Goal: Information Seeking & Learning: Check status

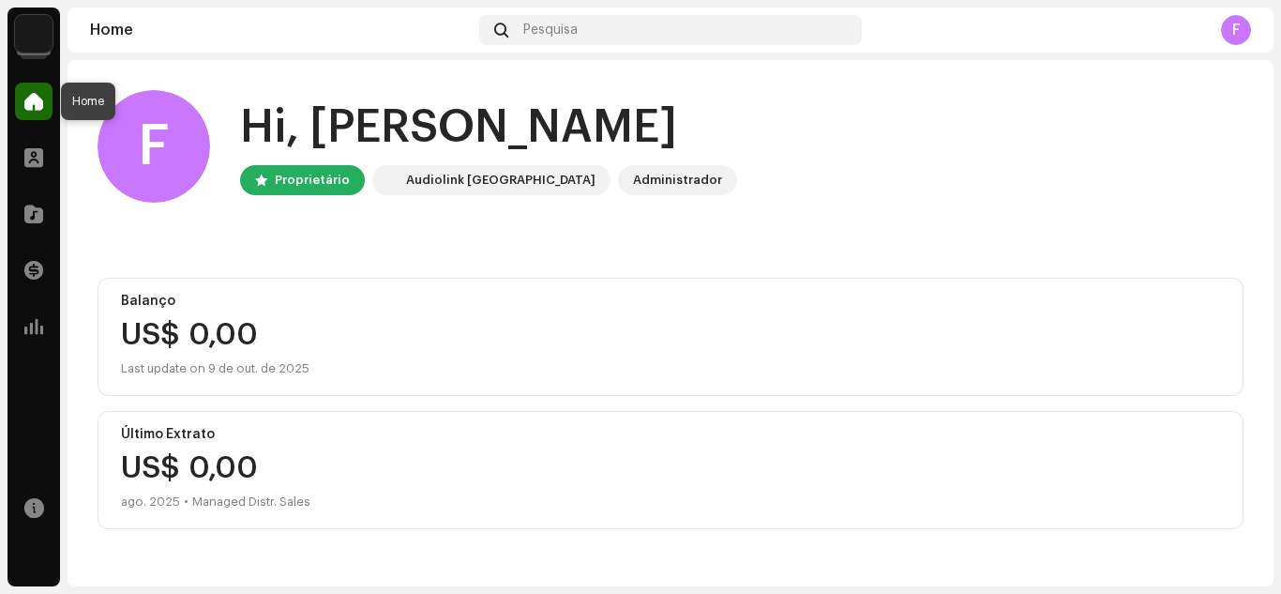
click at [34, 97] on span at bounding box center [33, 101] width 19 height 15
click at [35, 270] on span at bounding box center [33, 270] width 19 height 15
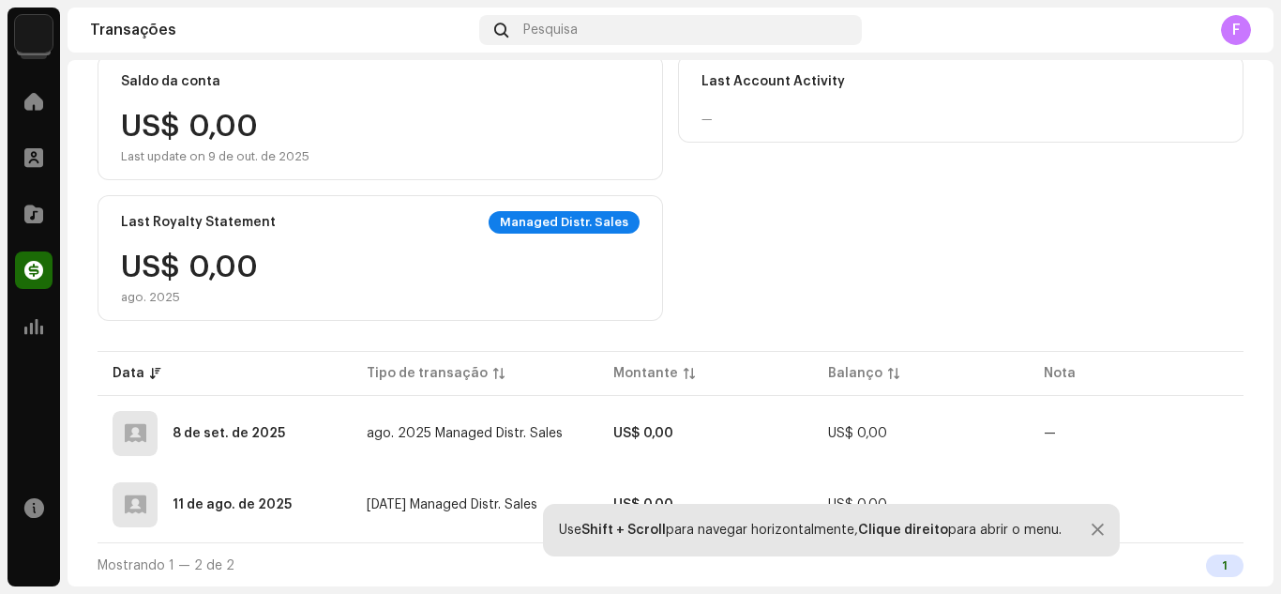
scroll to position [187, 0]
click at [1092, 527] on div at bounding box center [1098, 529] width 12 height 15
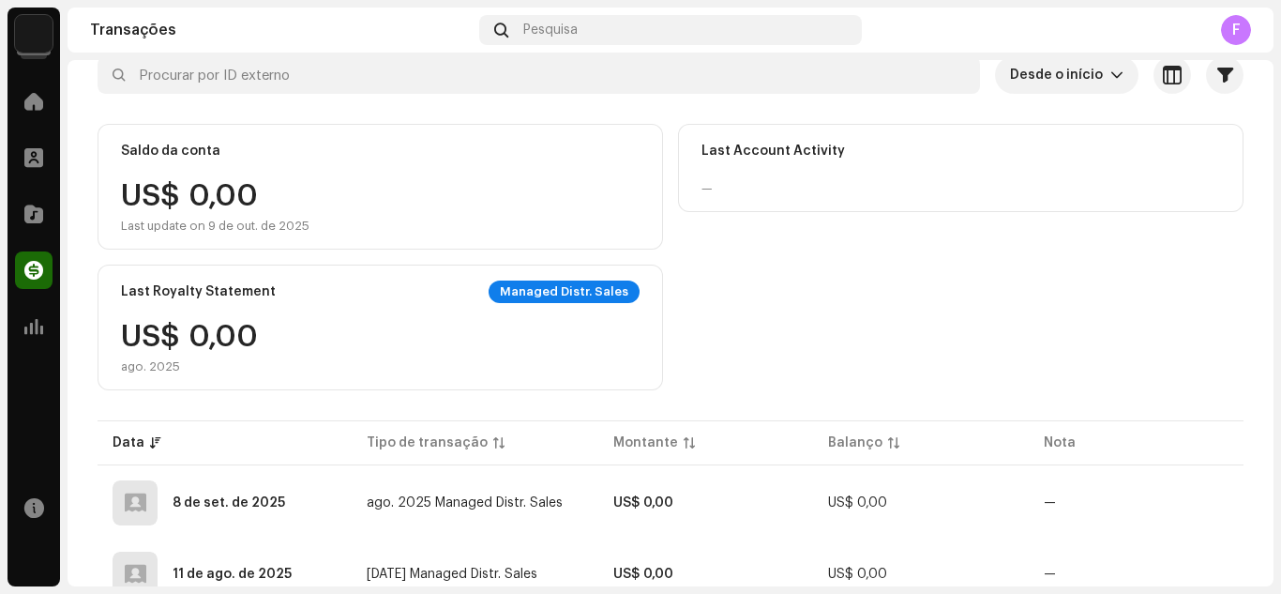
scroll to position [0, 0]
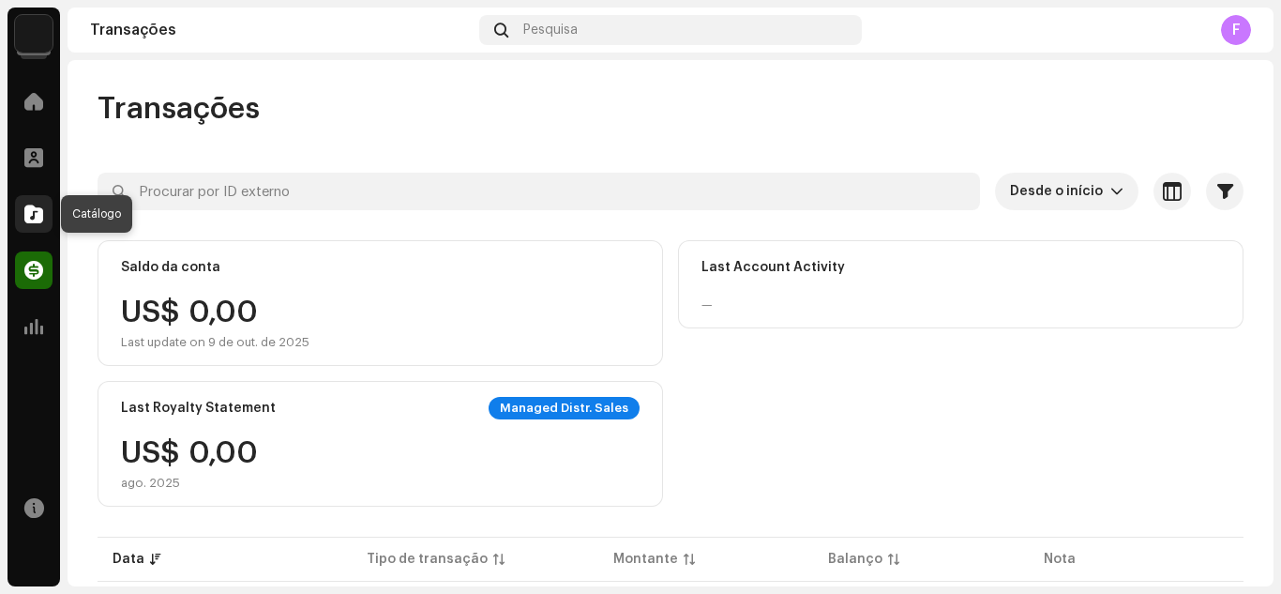
click at [24, 218] on span at bounding box center [33, 213] width 19 height 15
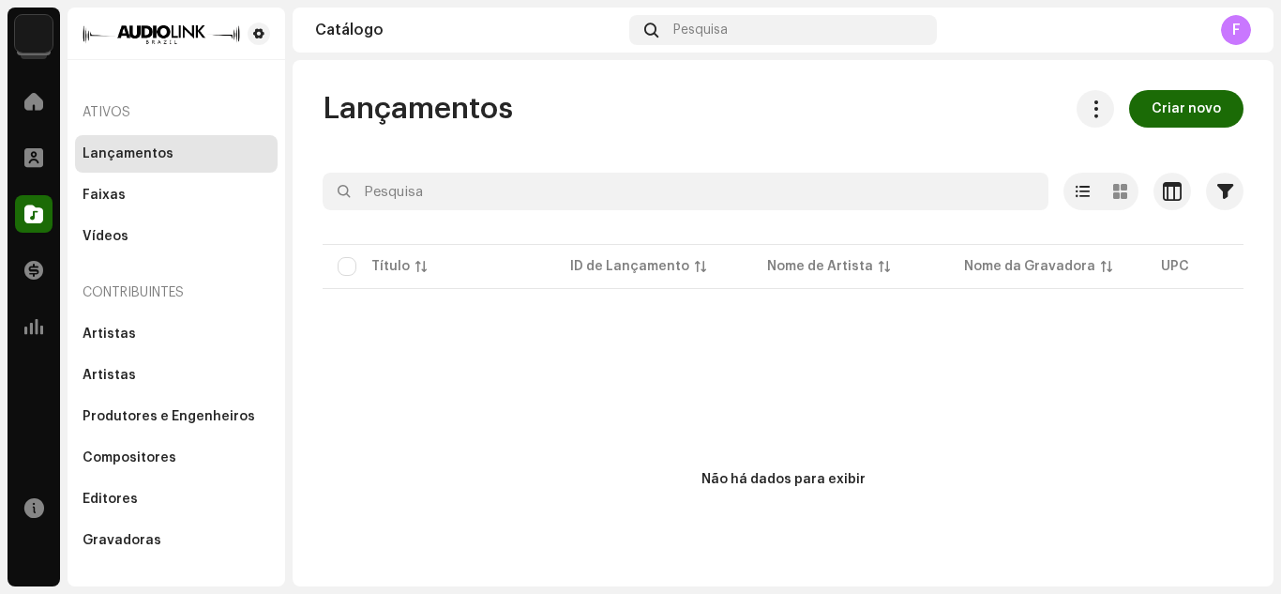
click at [1232, 33] on font "F" at bounding box center [1236, 30] width 8 height 15
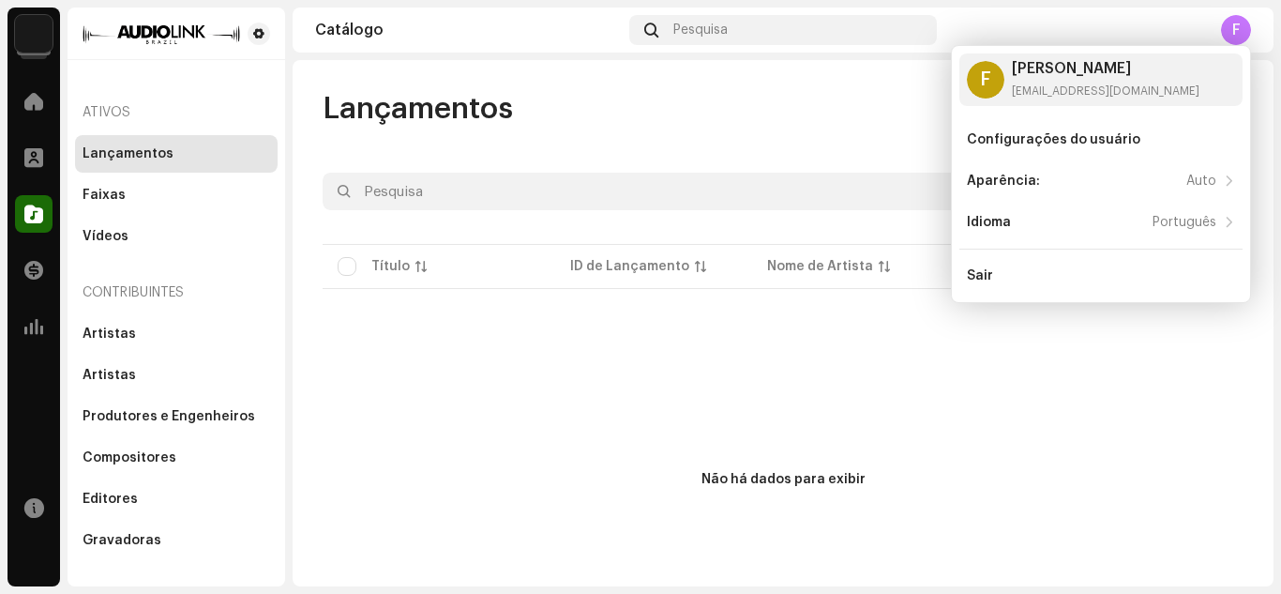
click at [1237, 27] on font "F" at bounding box center [1236, 30] width 8 height 15
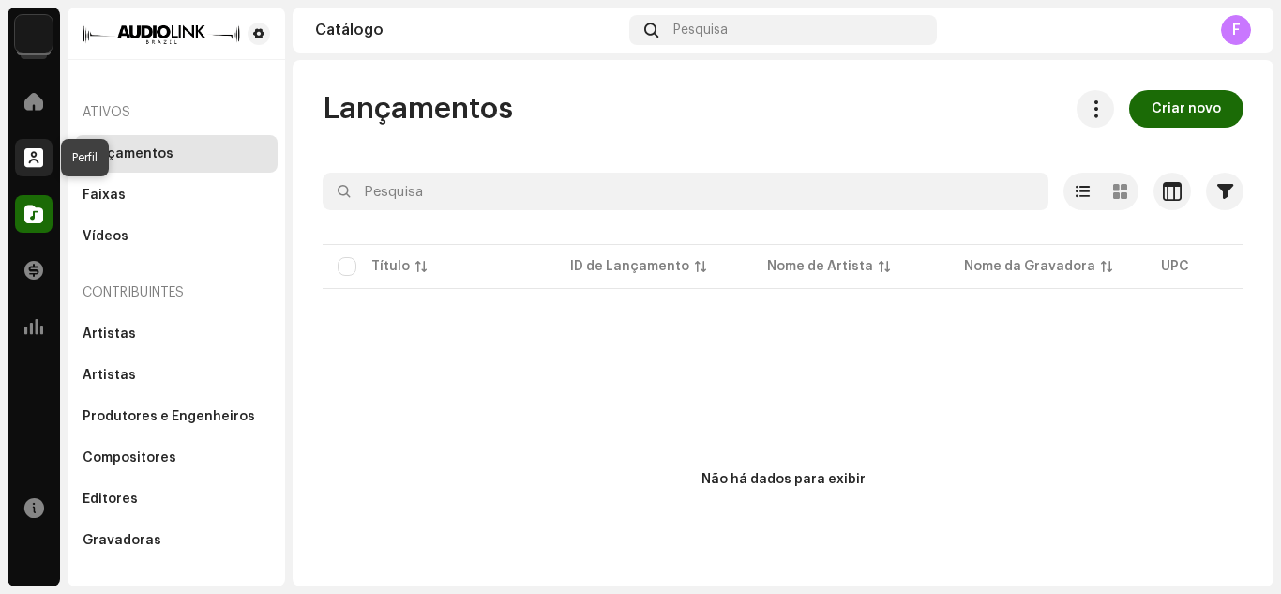
click at [24, 157] on span at bounding box center [33, 157] width 19 height 15
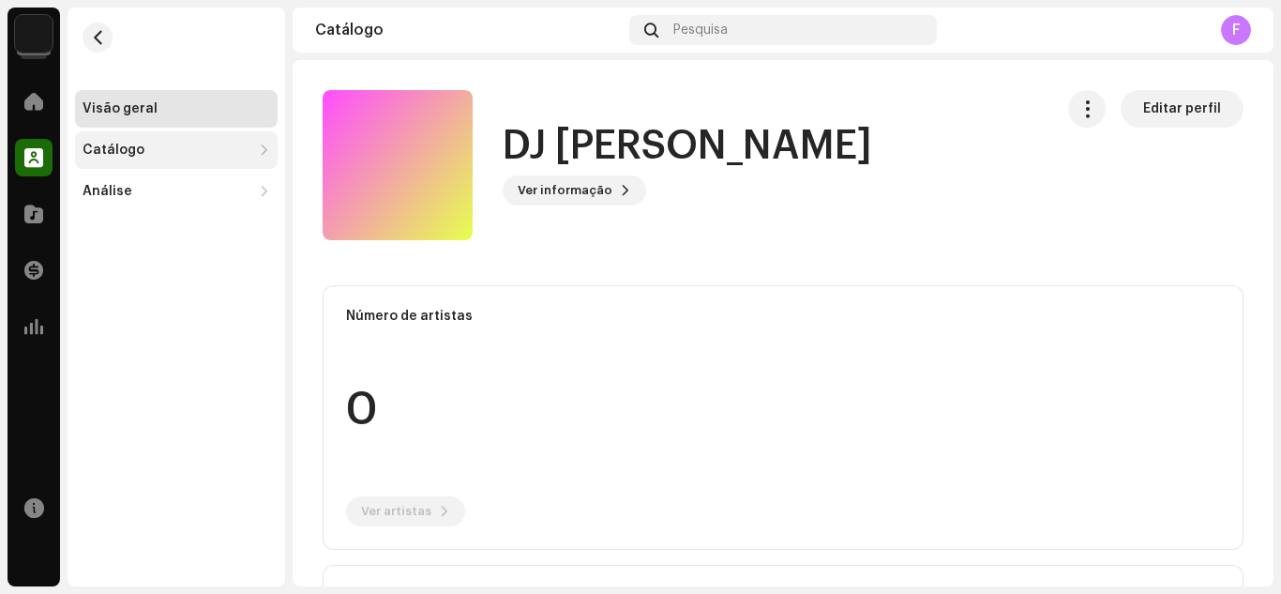
click at [145, 147] on div "Catálogo" at bounding box center [167, 150] width 169 height 15
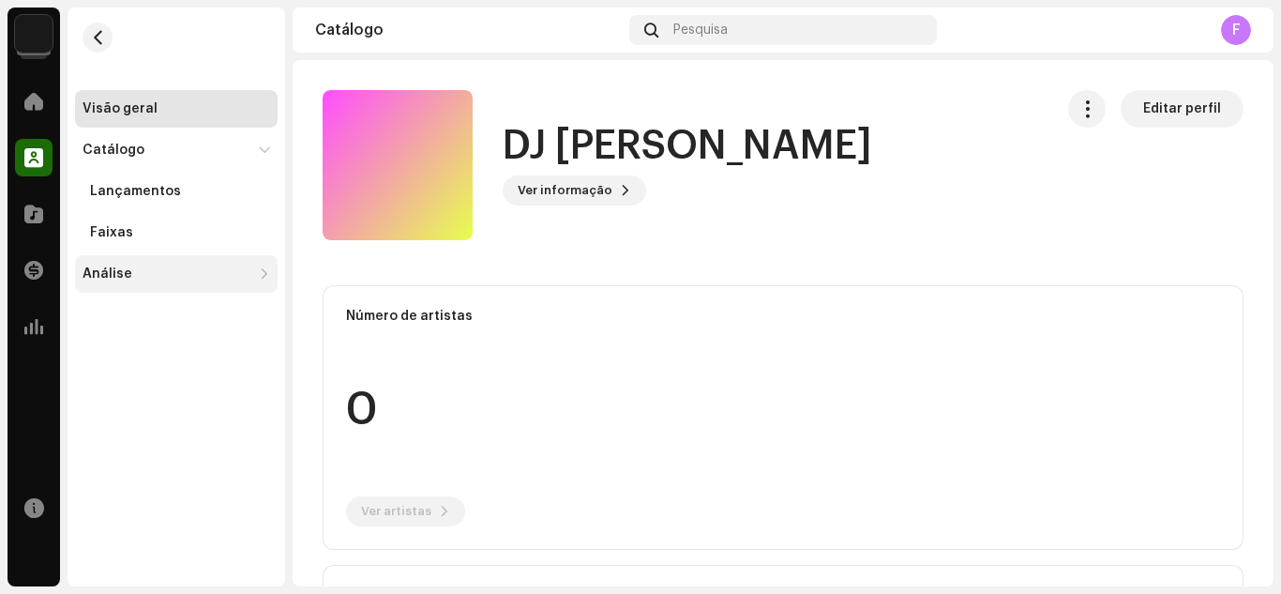
click at [123, 269] on font "Análise" at bounding box center [108, 273] width 50 height 13
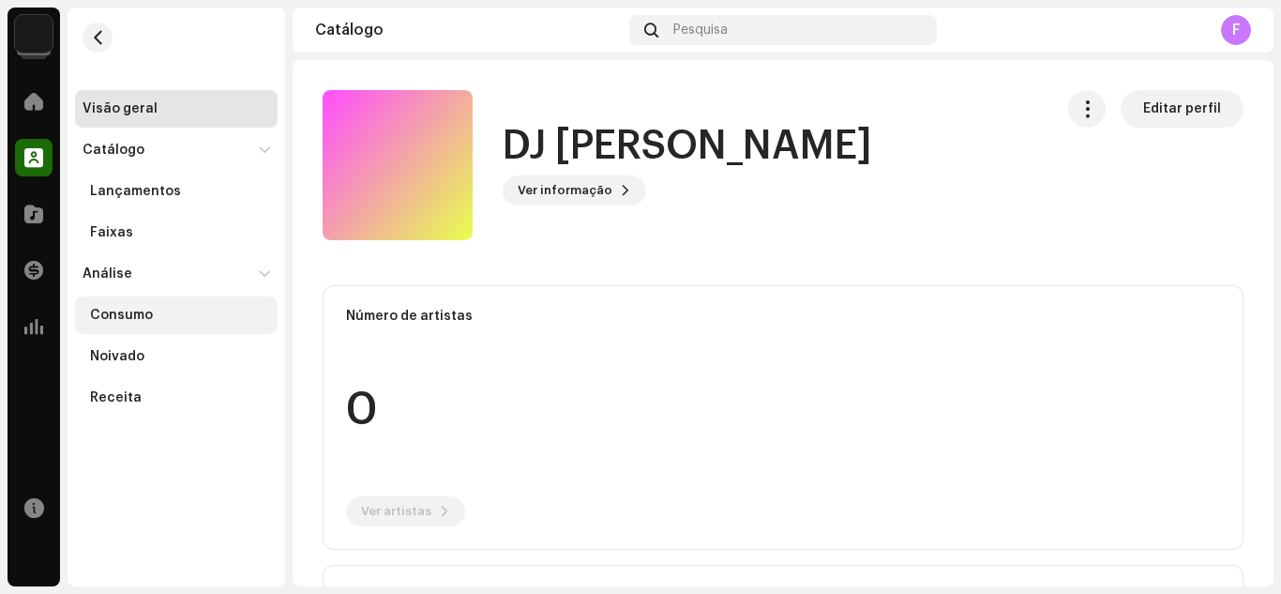
click at [121, 309] on div "Consumo" at bounding box center [121, 315] width 63 height 15
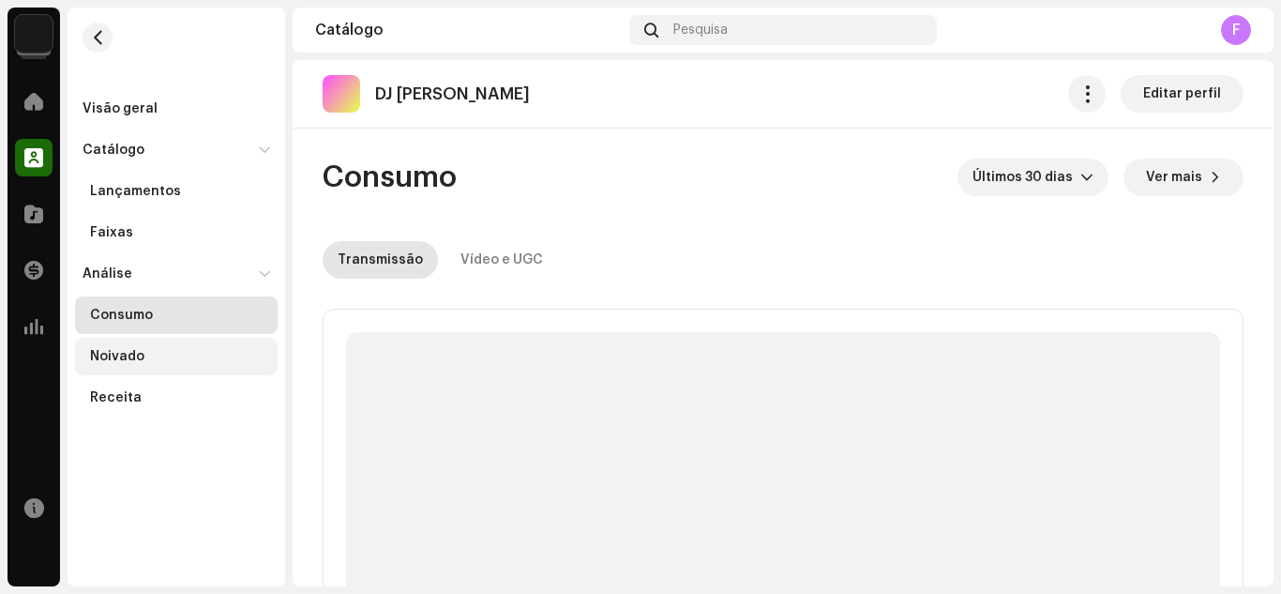
click at [120, 350] on font "Noivado" at bounding box center [117, 356] width 54 height 13
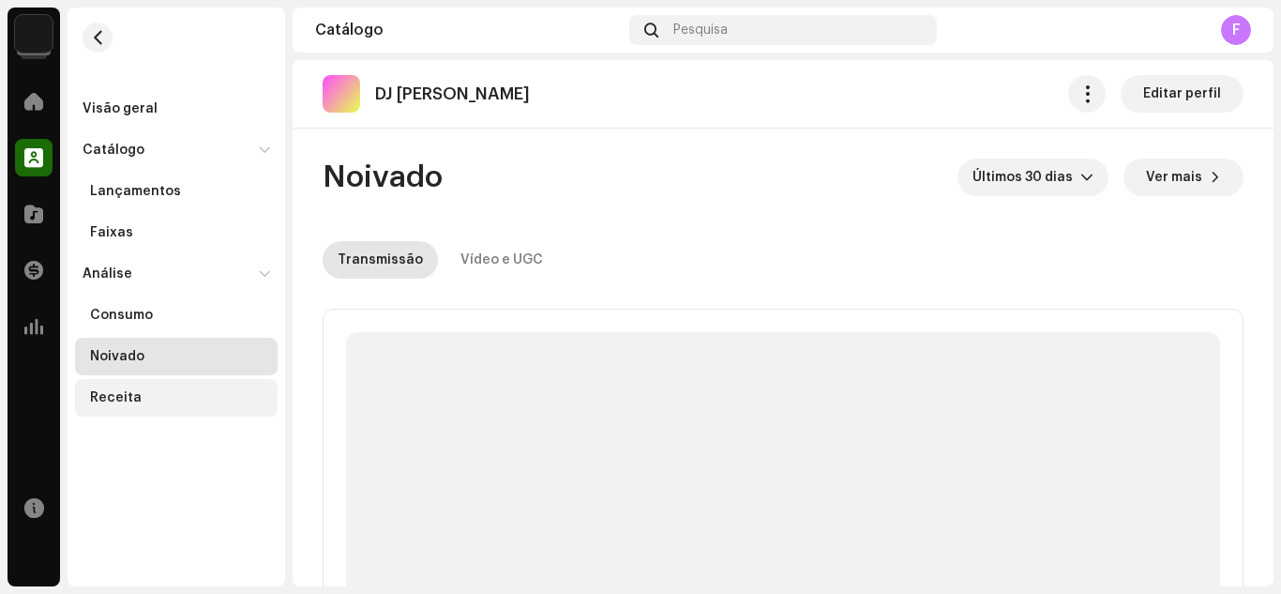
click at [112, 398] on div "Receita" at bounding box center [116, 397] width 52 height 15
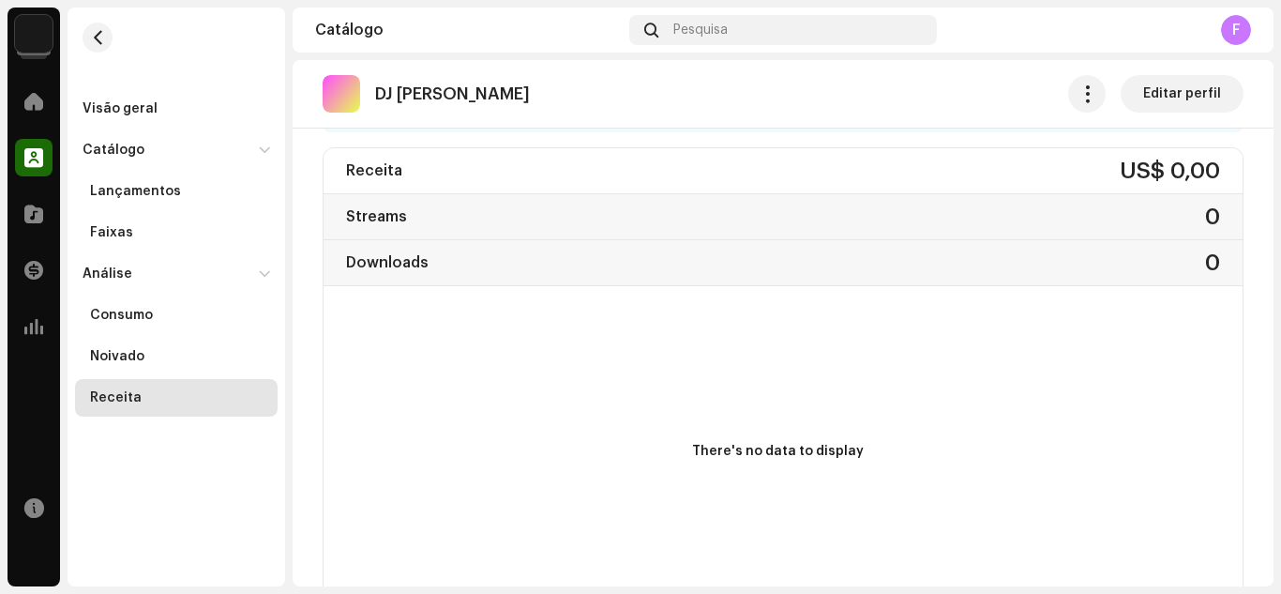
scroll to position [188, 0]
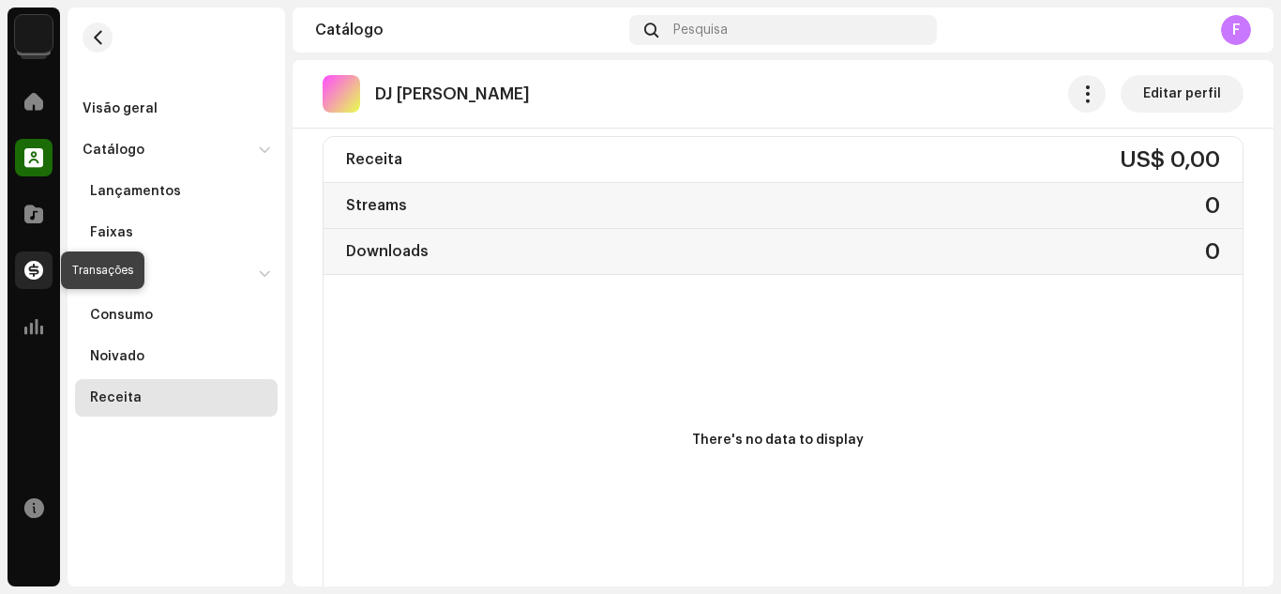
click at [37, 269] on span at bounding box center [33, 270] width 19 height 15
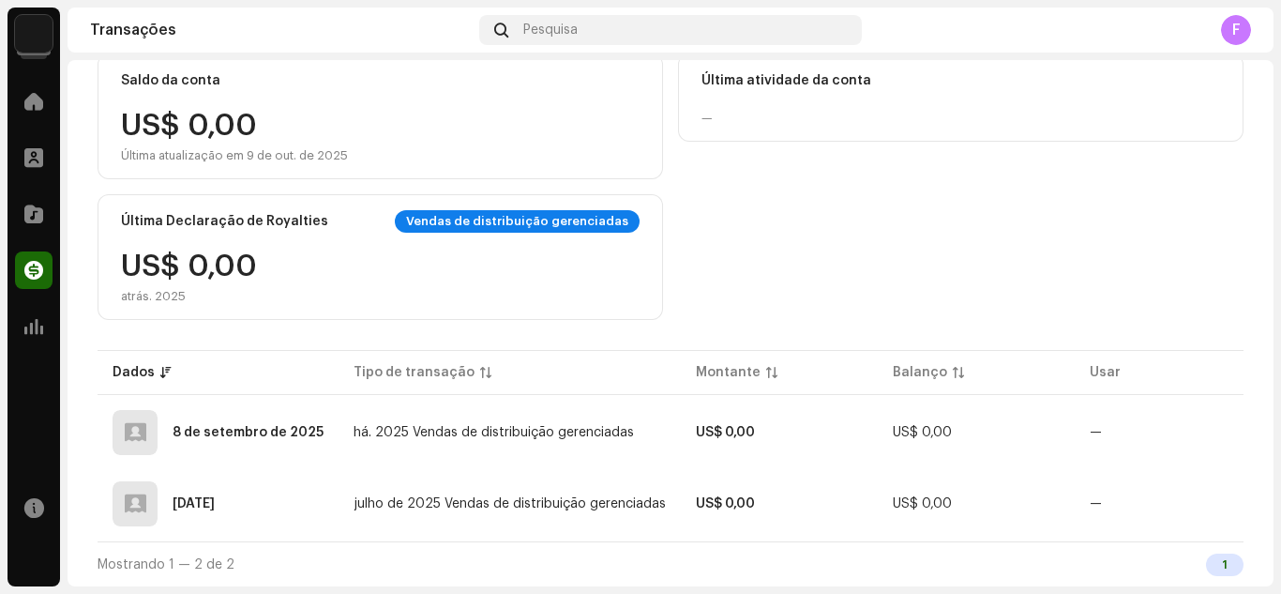
scroll to position [194, 0]
click at [247, 426] on font "8 de setembro de 2025" at bounding box center [248, 432] width 151 height 13
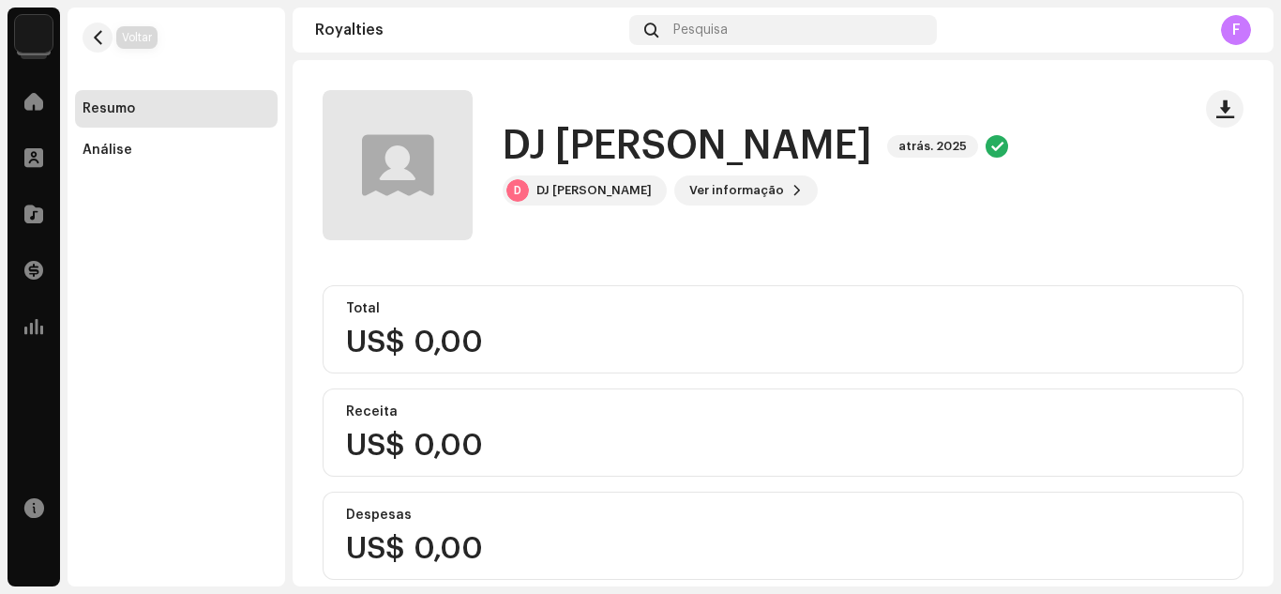
click at [95, 39] on span "button" at bounding box center [98, 37] width 14 height 15
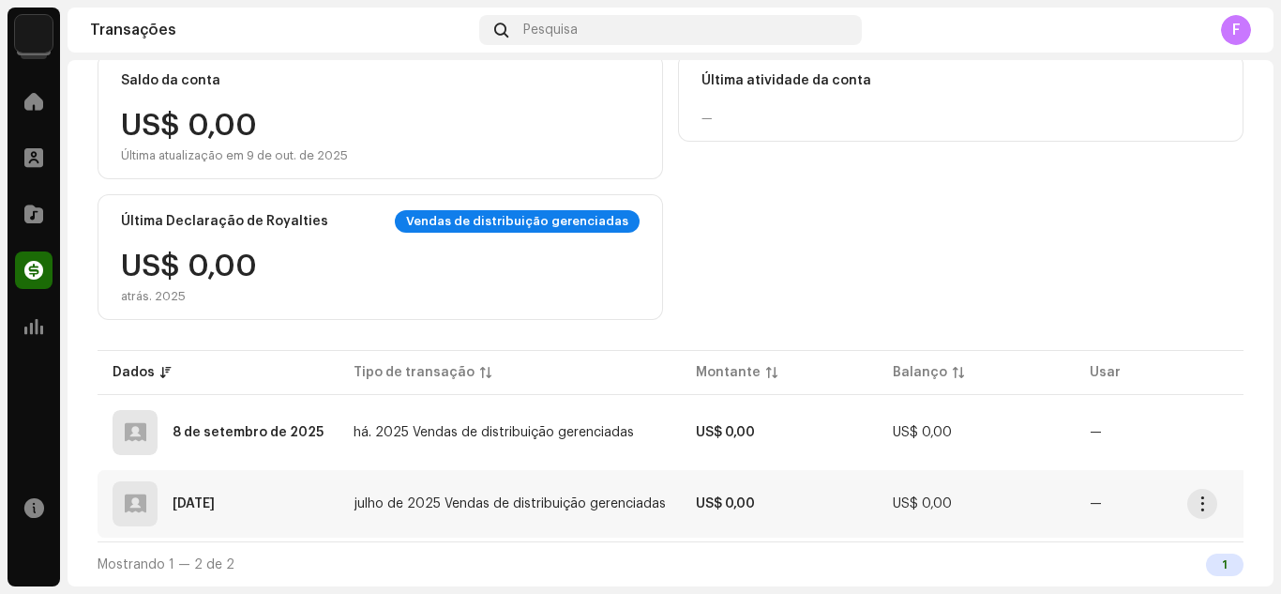
scroll to position [194, 0]
click at [419, 497] on font "julho de 2025 Vendas de distribuição gerenciadas" at bounding box center [510, 503] width 312 height 13
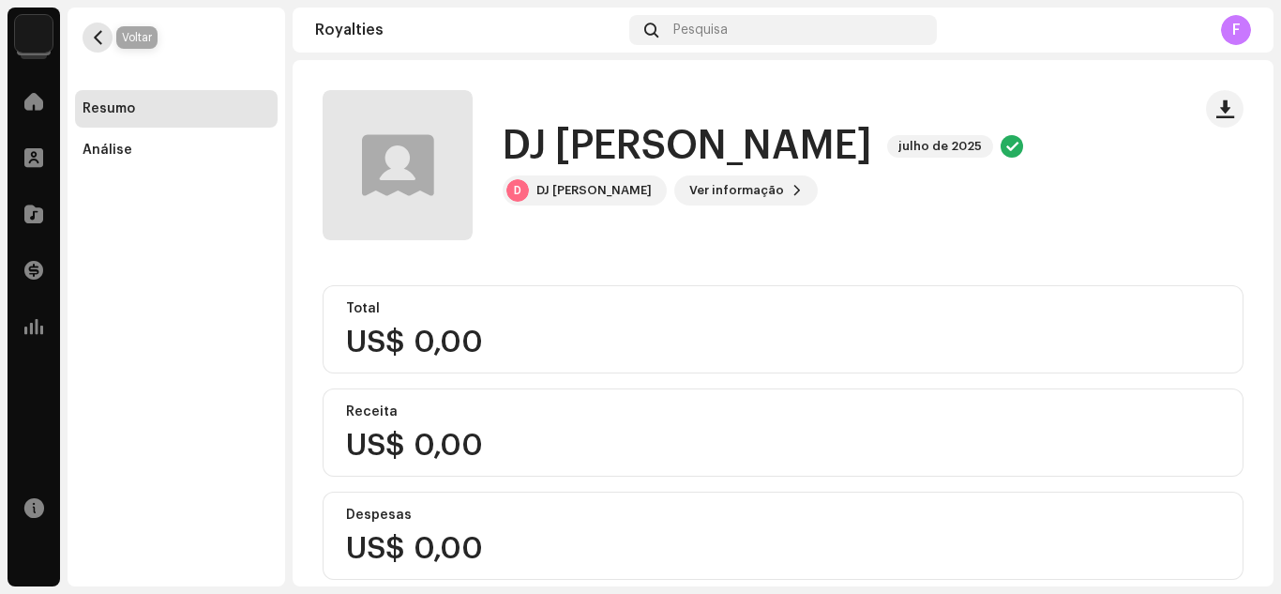
click at [97, 33] on span "button" at bounding box center [98, 37] width 14 height 15
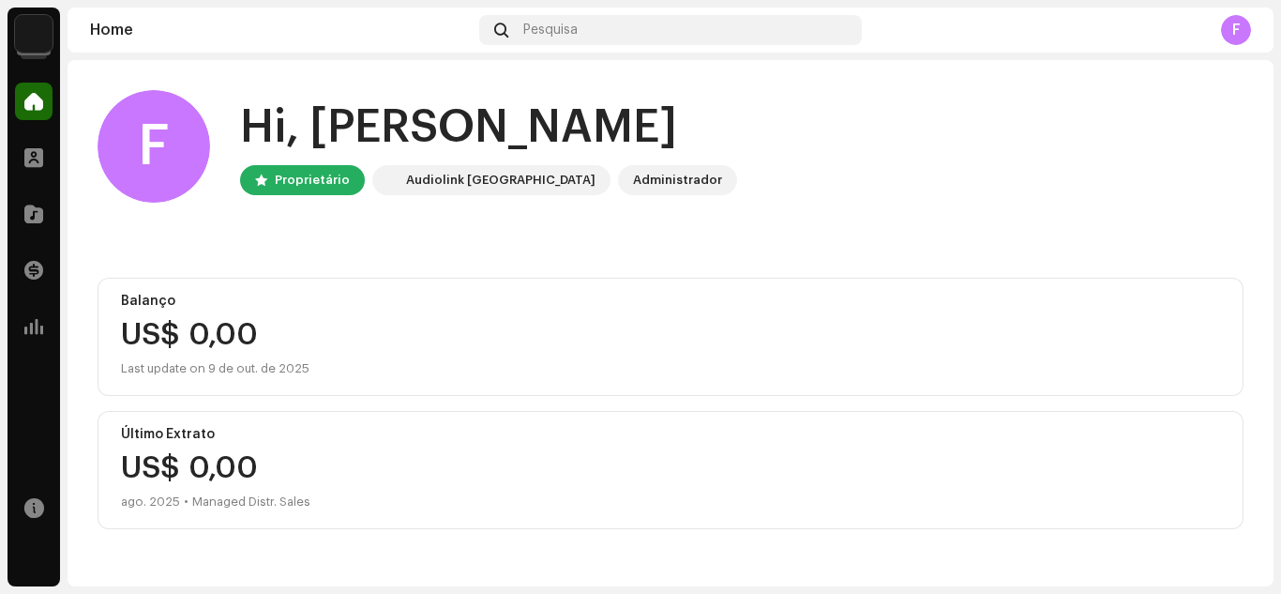
click at [1229, 27] on div "F" at bounding box center [1236, 30] width 30 height 30
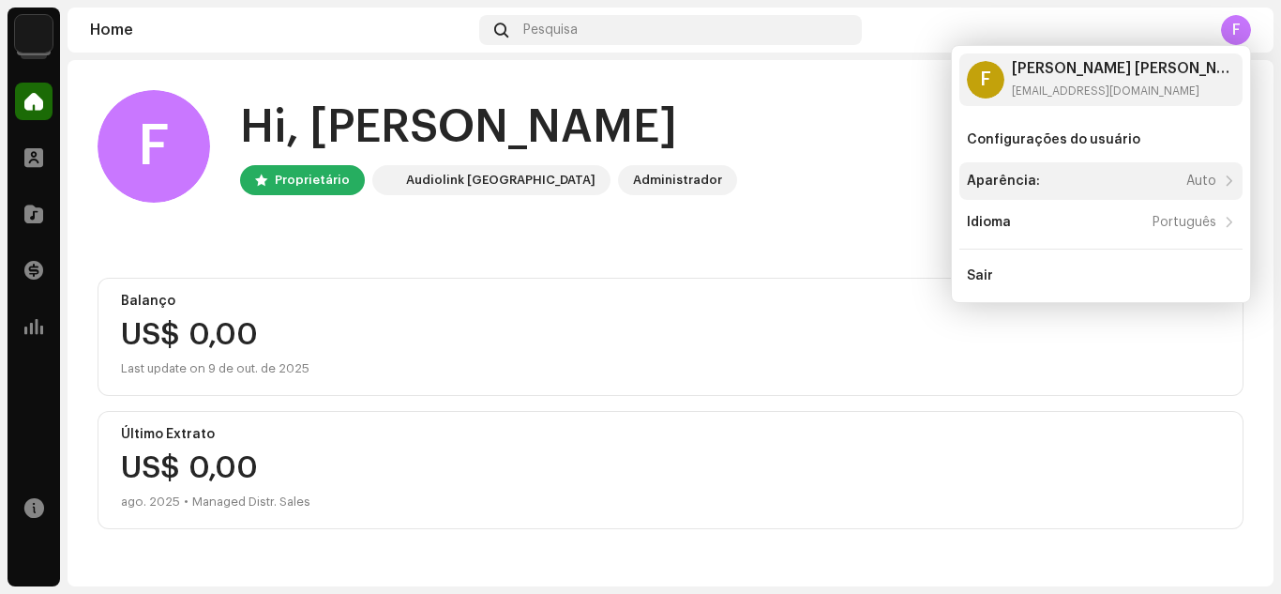
click at [1004, 180] on div "Aparência:" at bounding box center [1003, 180] width 73 height 15
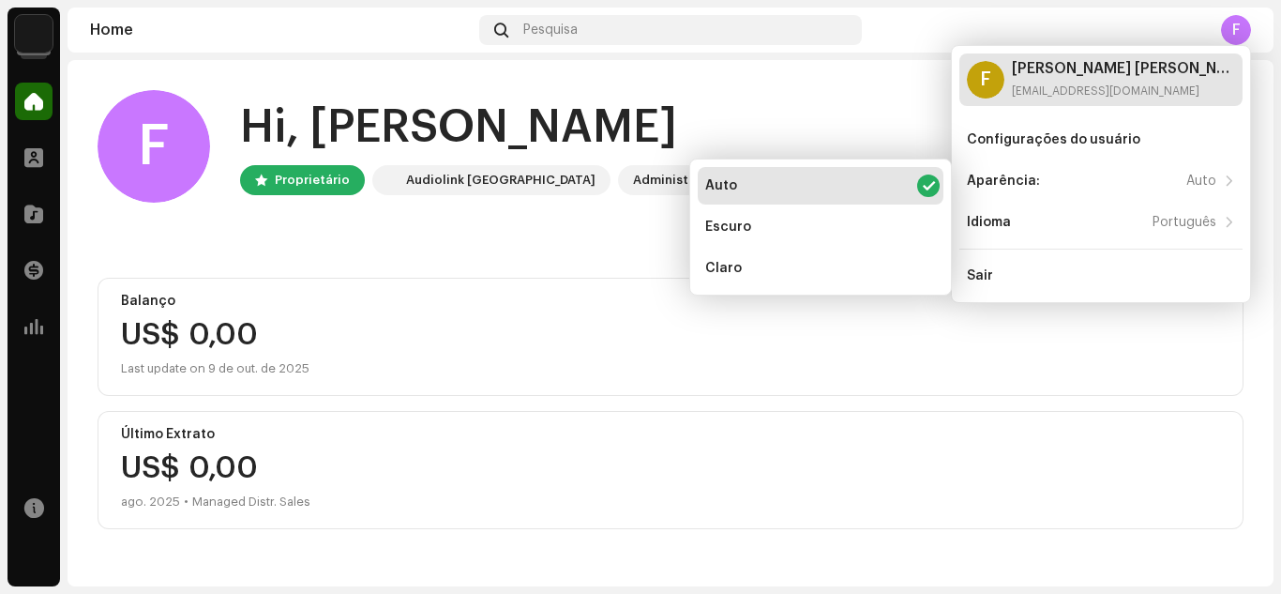
click at [989, 75] on div "F" at bounding box center [986, 80] width 38 height 38
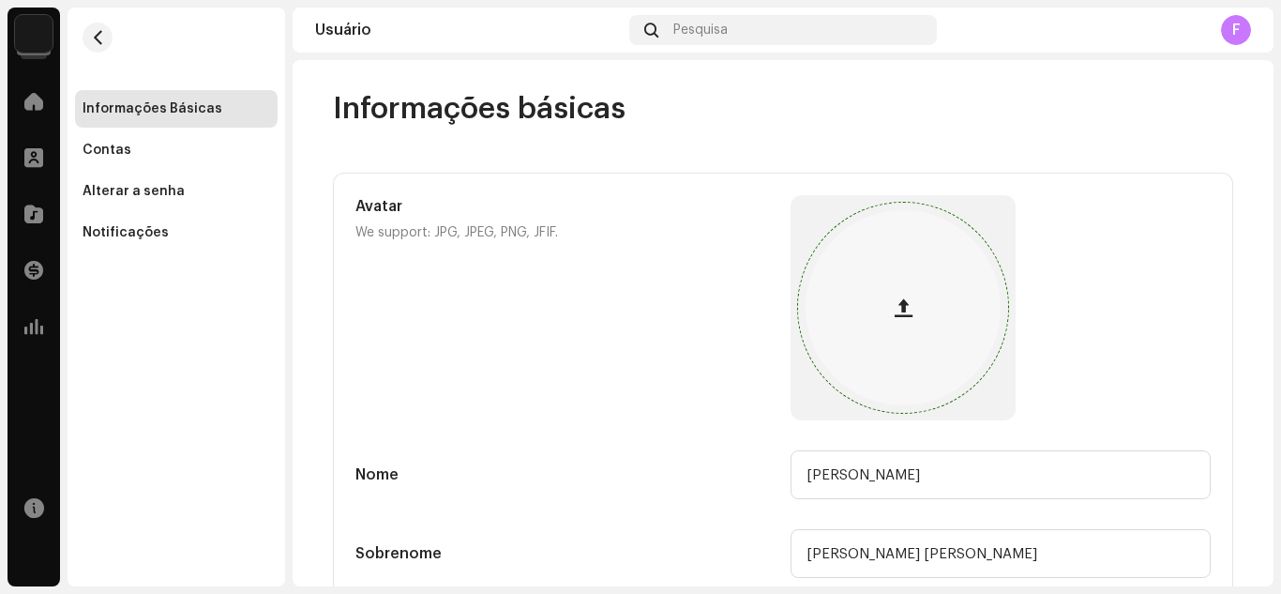
click at [897, 303] on span "button" at bounding box center [904, 307] width 18 height 15
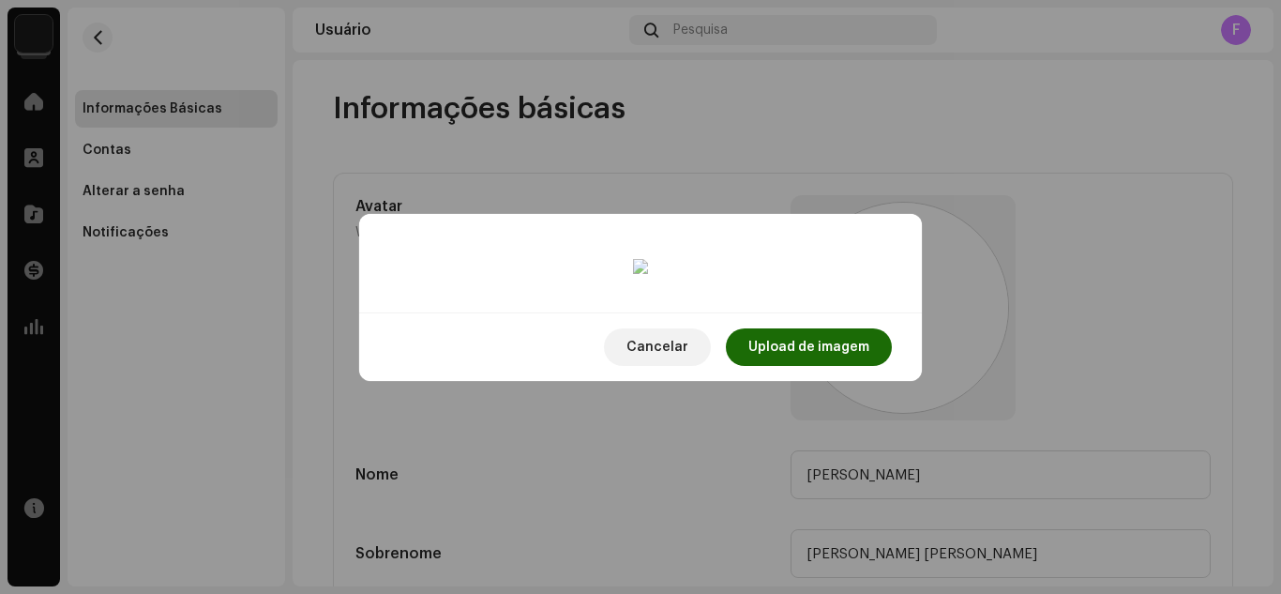
drag, startPoint x: 751, startPoint y: 352, endPoint x: 748, endPoint y: 324, distance: 27.3
click at [748, 346] on div at bounding box center [641, 589] width 486 height 486
click at [809, 366] on span "Upload de imagem" at bounding box center [808, 347] width 121 height 38
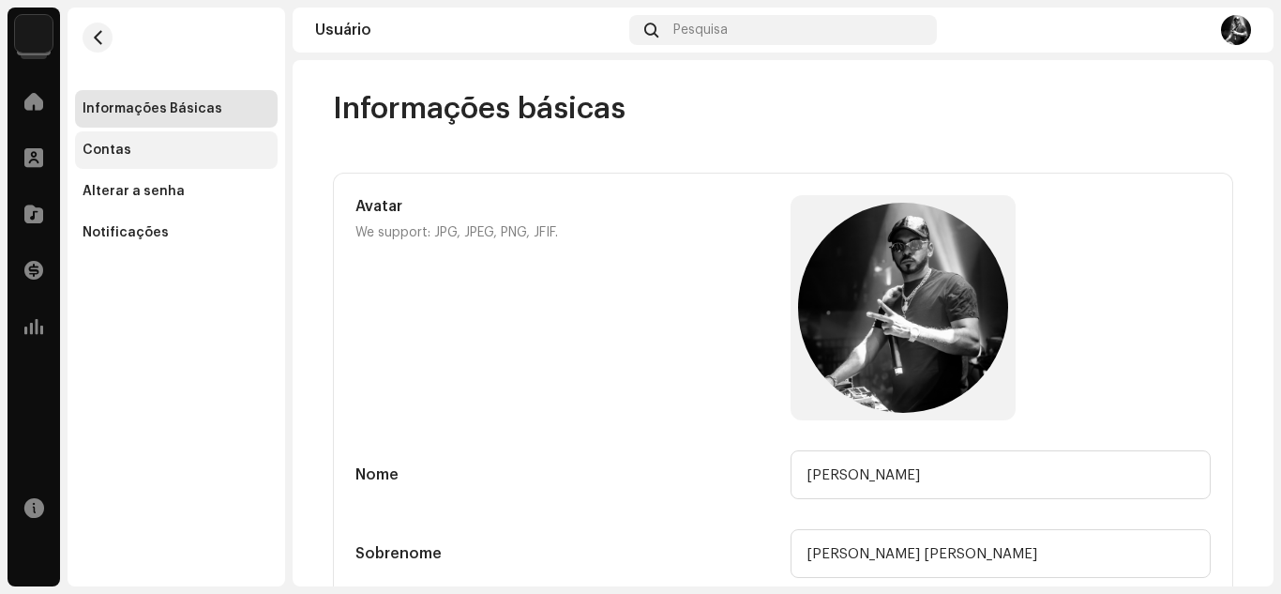
click at [113, 146] on div "Contas" at bounding box center [107, 150] width 49 height 15
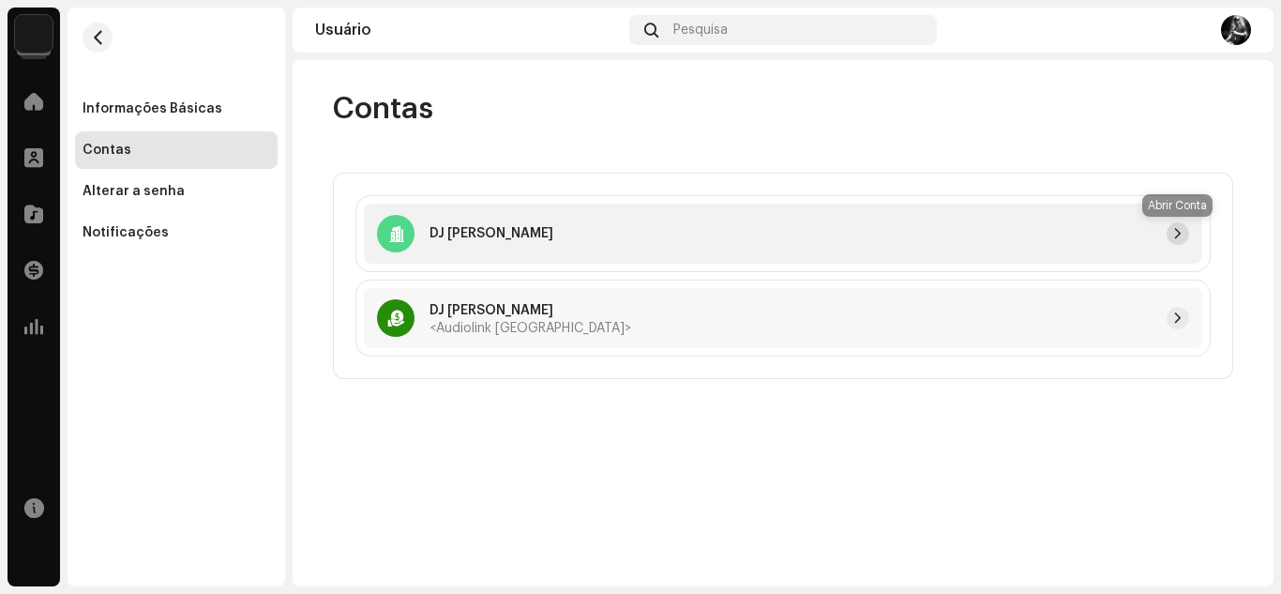
click at [1180, 233] on span "button" at bounding box center [1177, 233] width 11 height 15
click at [1179, 315] on span "button" at bounding box center [1177, 317] width 11 height 15
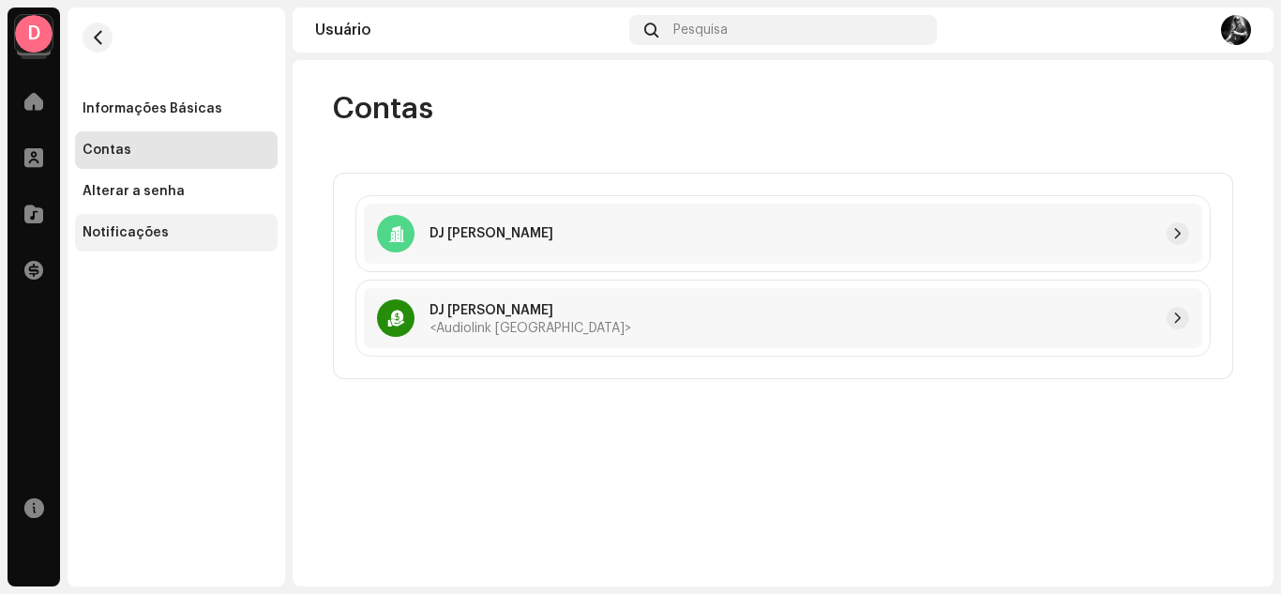
click at [111, 224] on div "Notificações" at bounding box center [176, 233] width 203 height 38
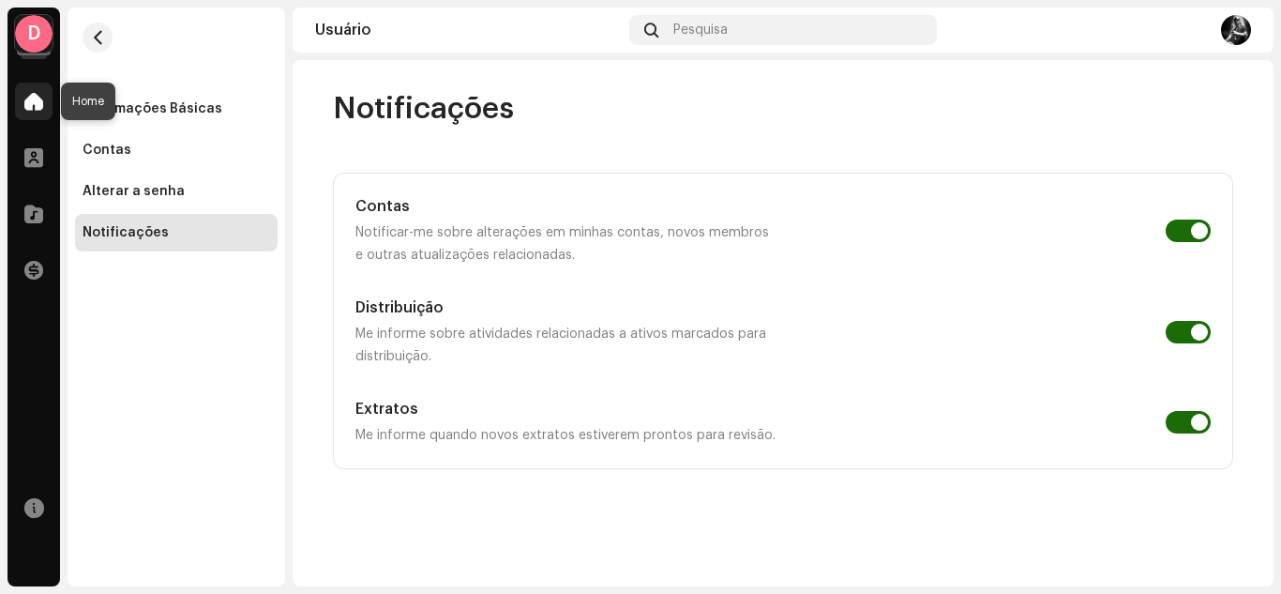
click at [32, 103] on span at bounding box center [33, 101] width 19 height 15
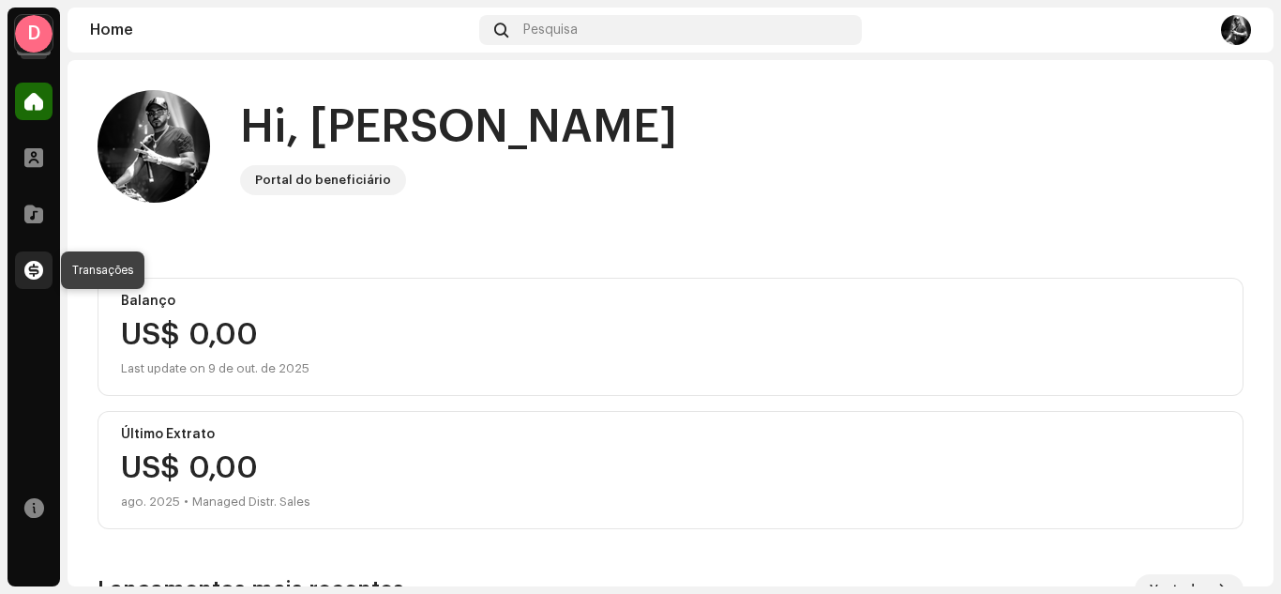
click at [35, 266] on span at bounding box center [33, 270] width 19 height 15
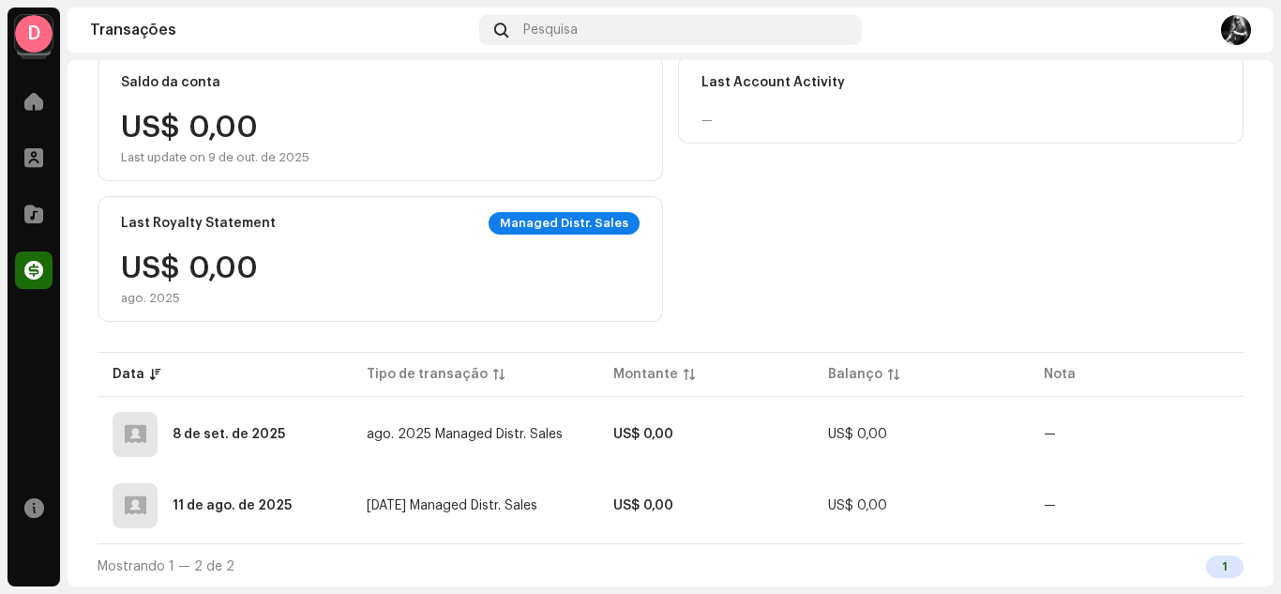
scroll to position [187, 0]
click at [1206, 565] on div "1" at bounding box center [1225, 564] width 38 height 23
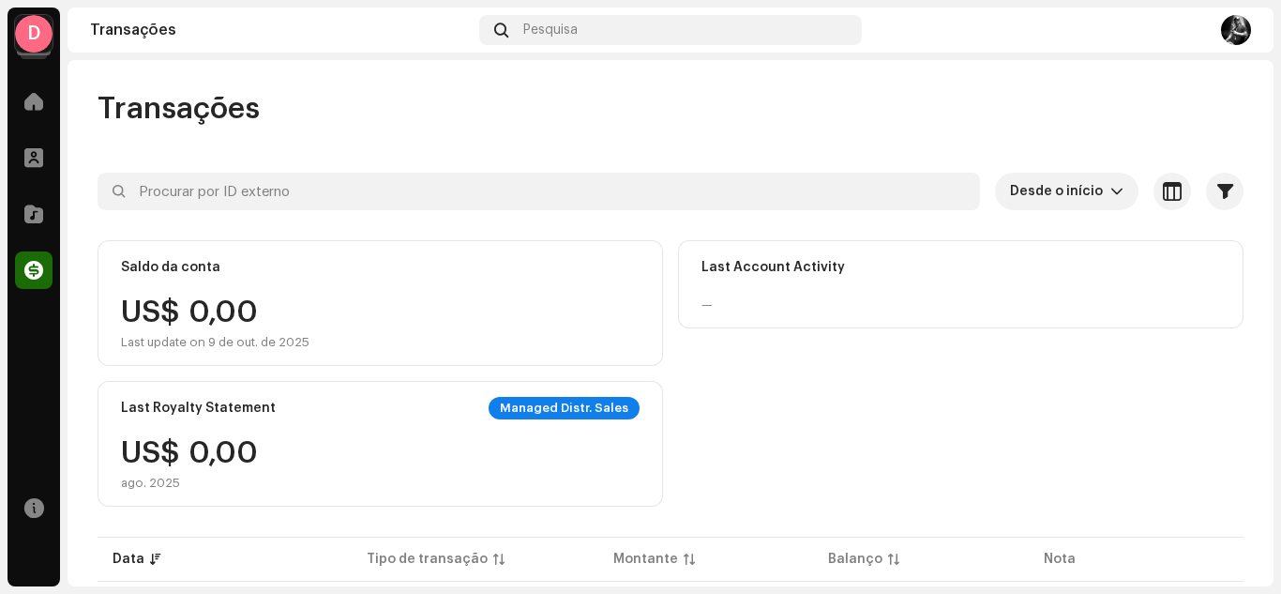
click at [35, 29] on div "D" at bounding box center [34, 34] width 38 height 38
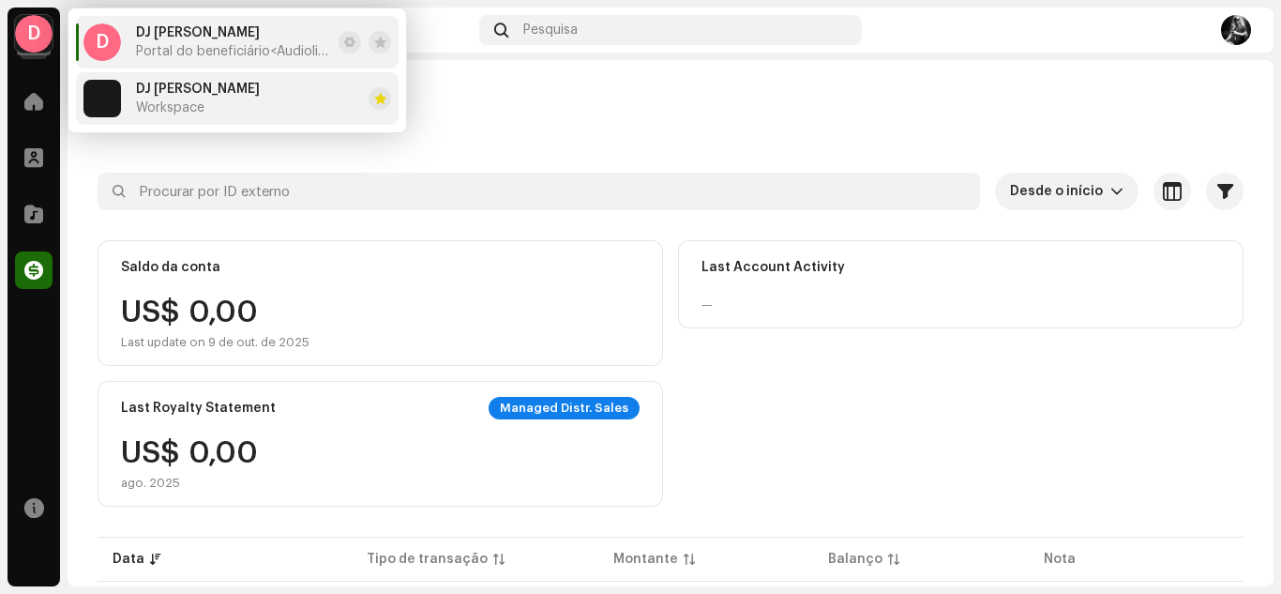
click at [175, 105] on span "Workspace" at bounding box center [170, 107] width 68 height 15
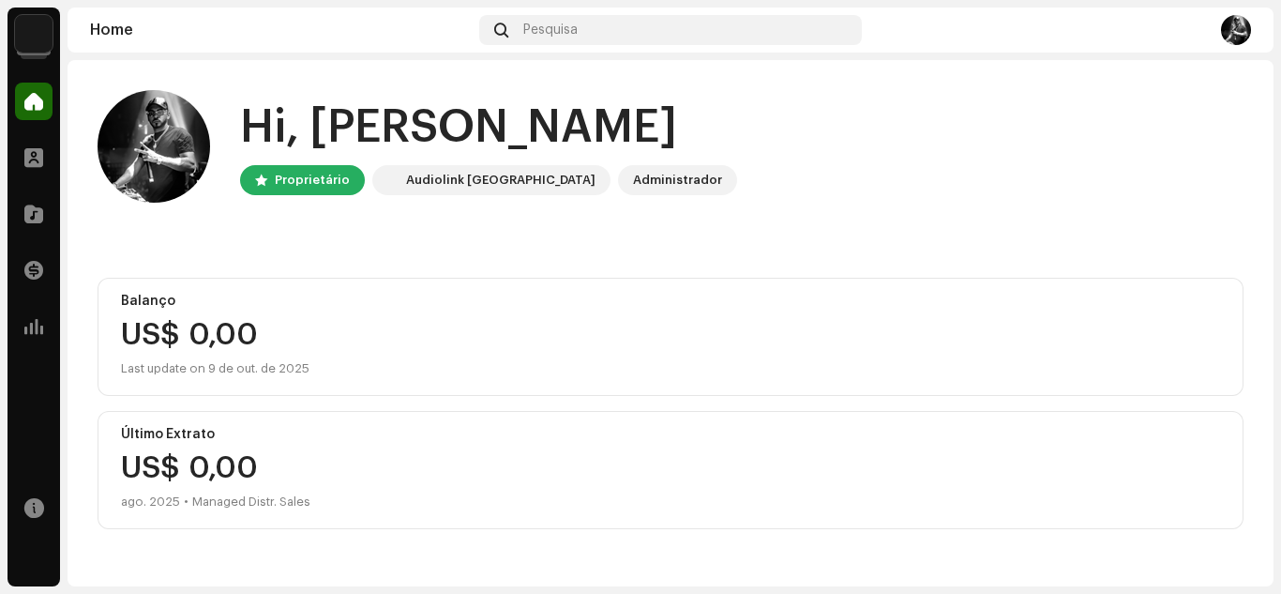
click at [31, 35] on img at bounding box center [34, 34] width 38 height 38
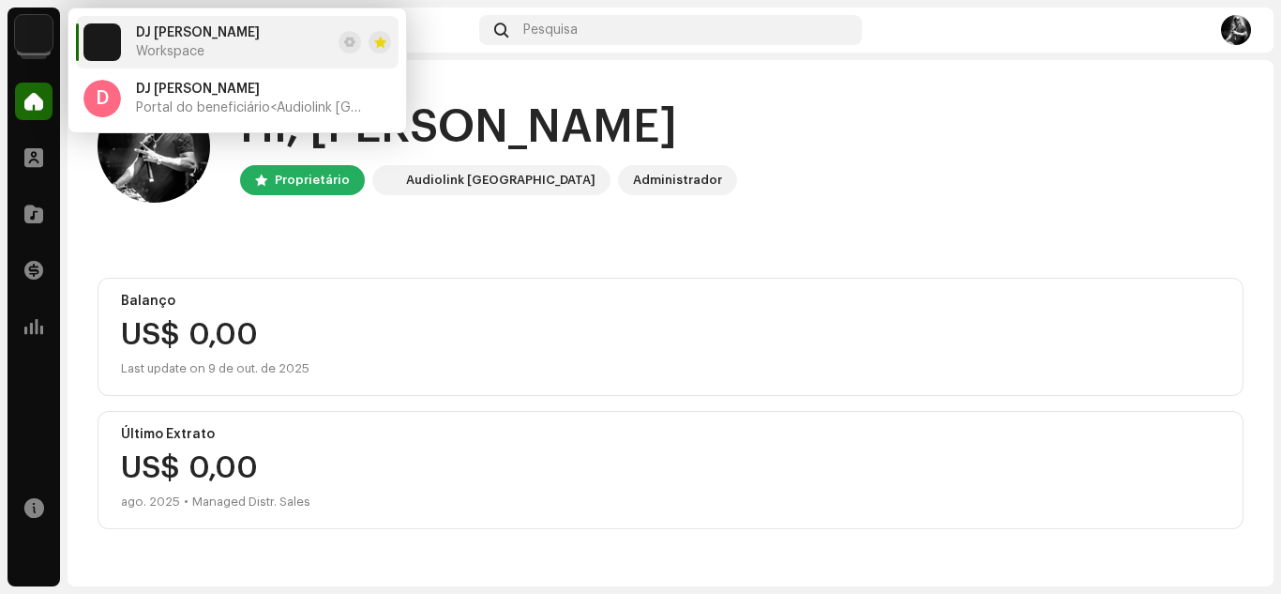
click at [922, 35] on div at bounding box center [1060, 30] width 382 height 30
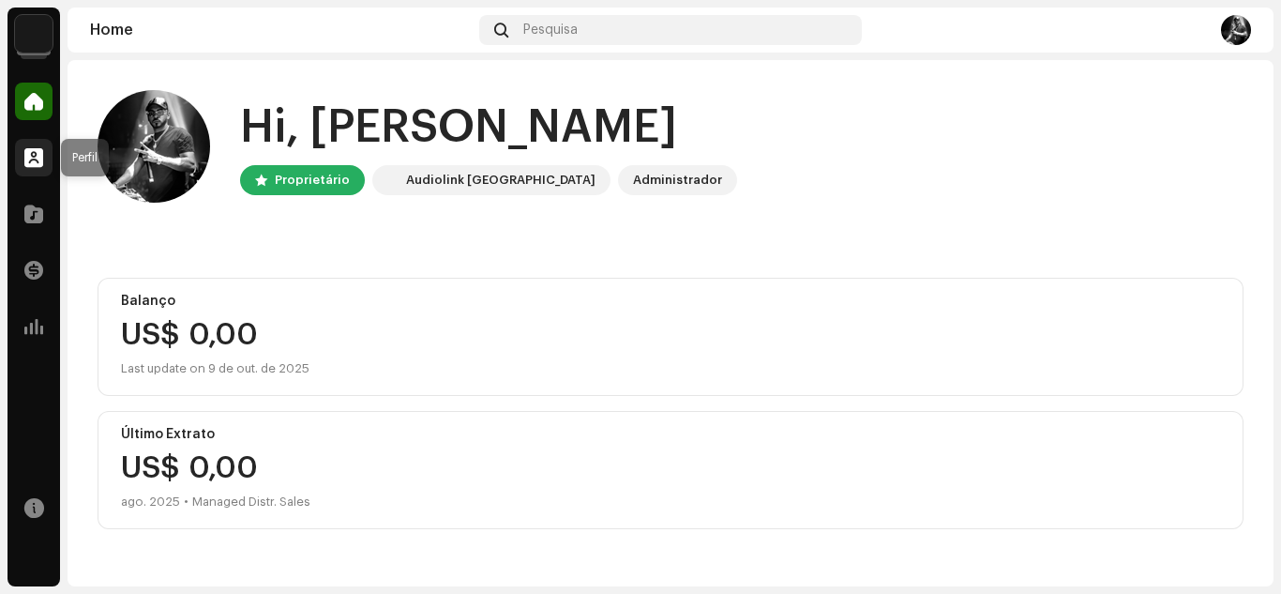
click at [39, 156] on span at bounding box center [33, 157] width 19 height 15
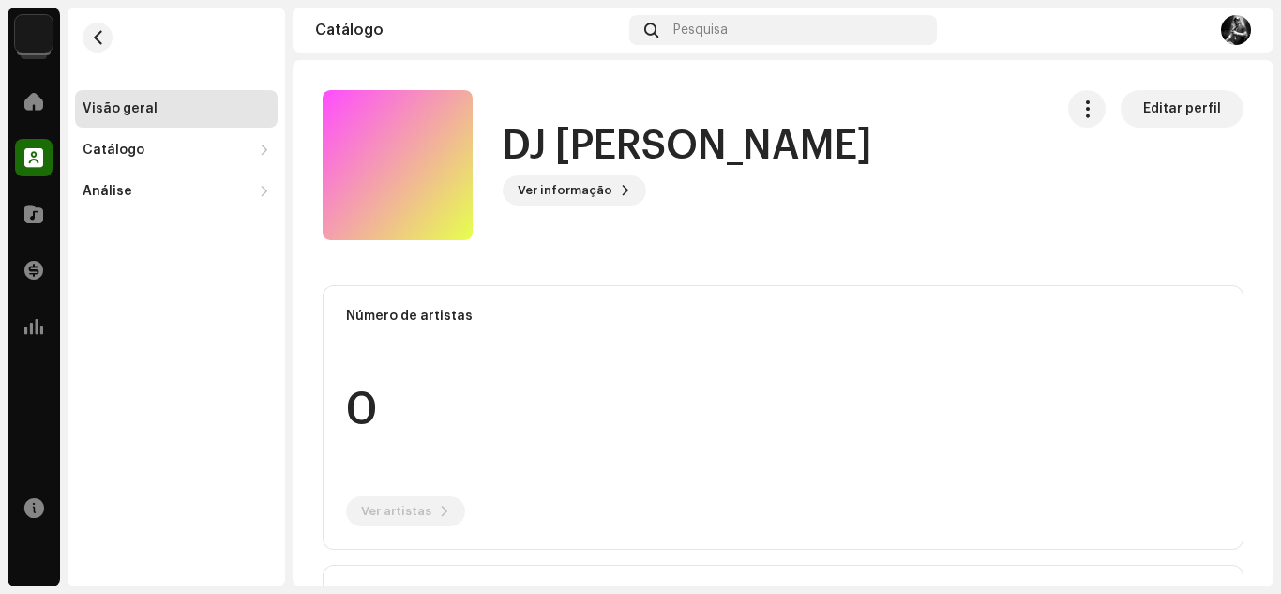
click at [134, 172] on div "Visão geral Catálogo Lançamentos Faixas Análise Consumo Engagement Receita" at bounding box center [176, 150] width 203 height 120
click at [137, 154] on div "Catálogo" at bounding box center [114, 150] width 62 height 15
click at [134, 190] on div "Lançamentos" at bounding box center [135, 191] width 91 height 15
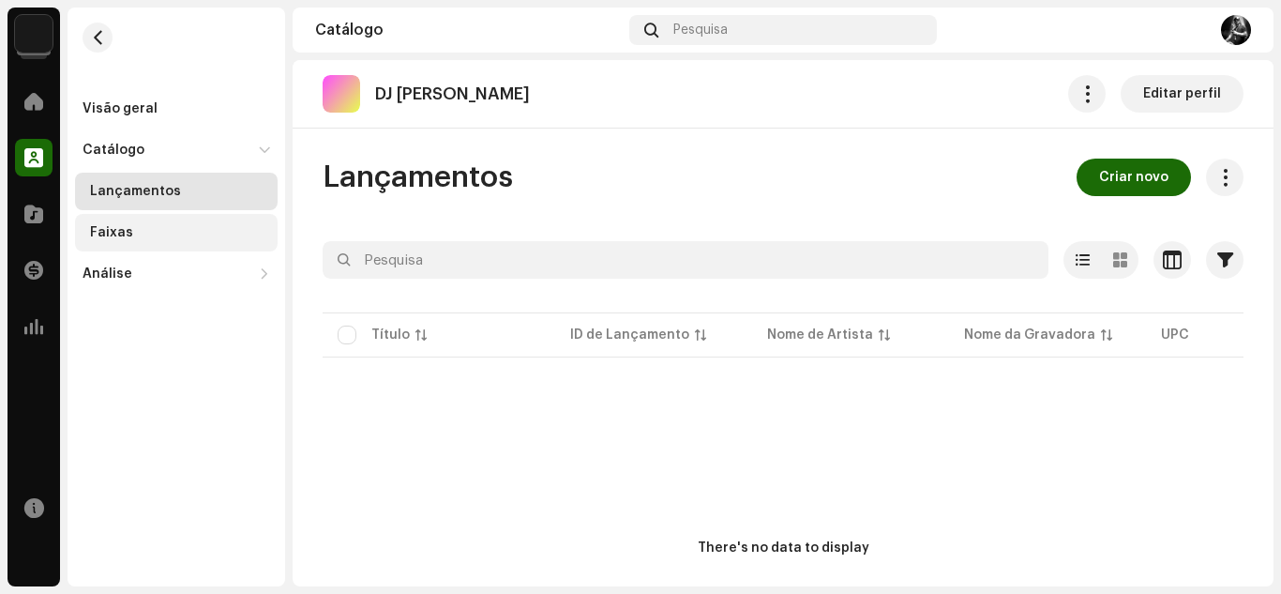
click at [119, 235] on div "Faixas" at bounding box center [111, 232] width 43 height 15
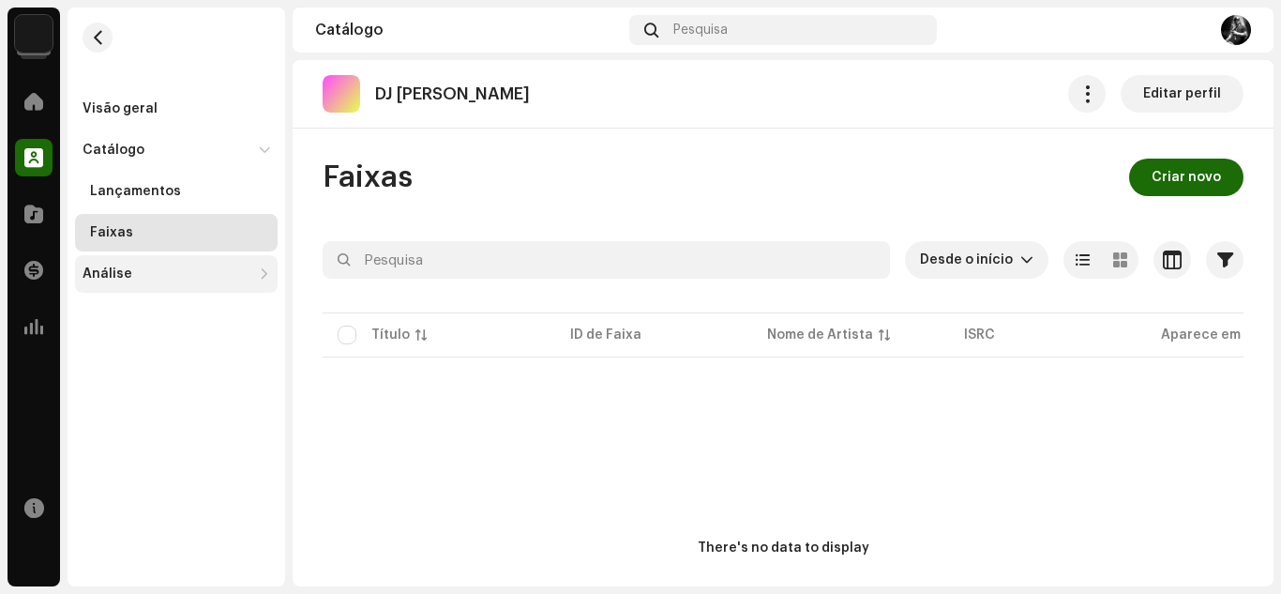
click at [85, 274] on div "Análise" at bounding box center [108, 273] width 50 height 15
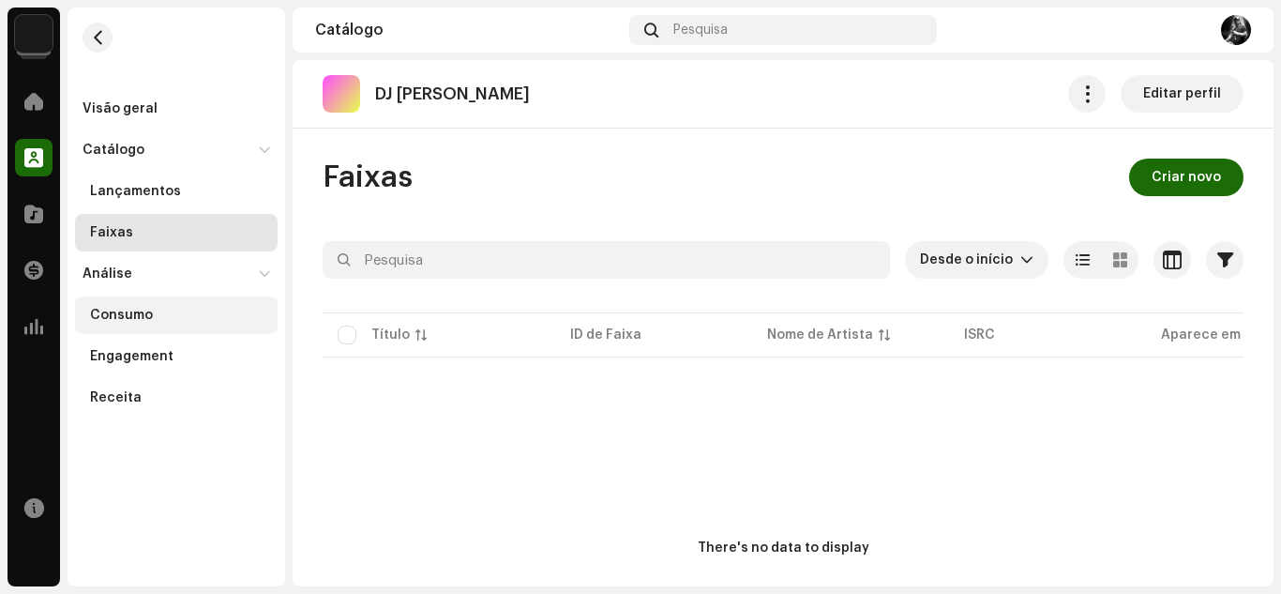
click at [127, 312] on div "Consumo" at bounding box center [121, 315] width 63 height 15
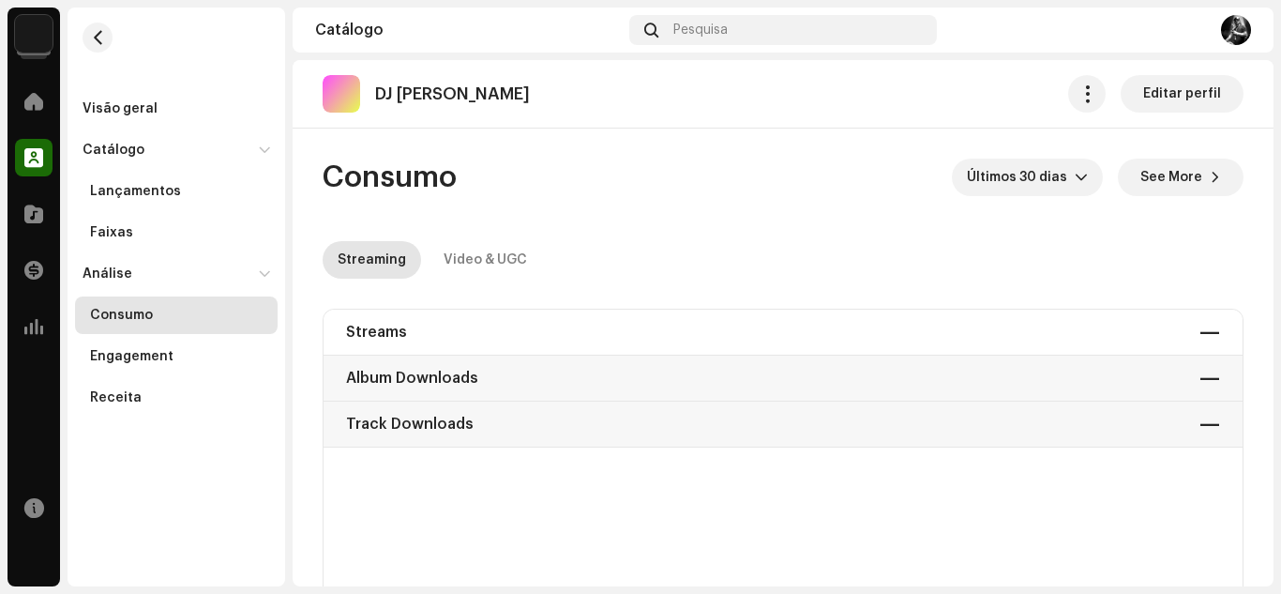
click at [38, 47] on img at bounding box center [34, 34] width 38 height 38
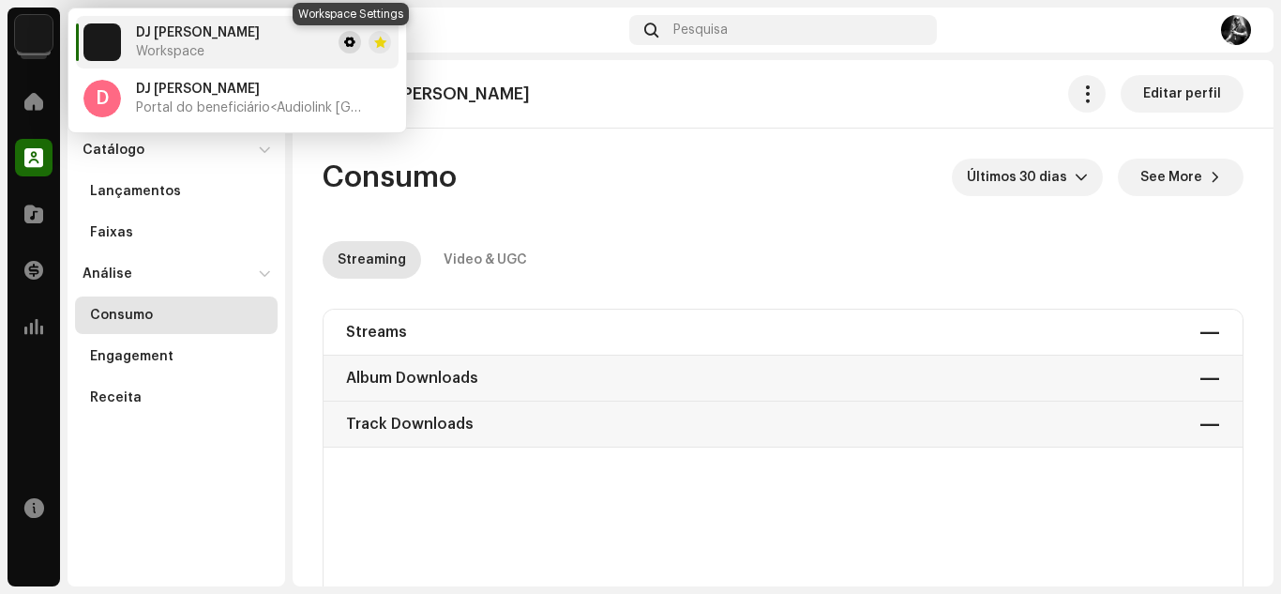
click at [348, 40] on span at bounding box center [349, 42] width 11 height 15
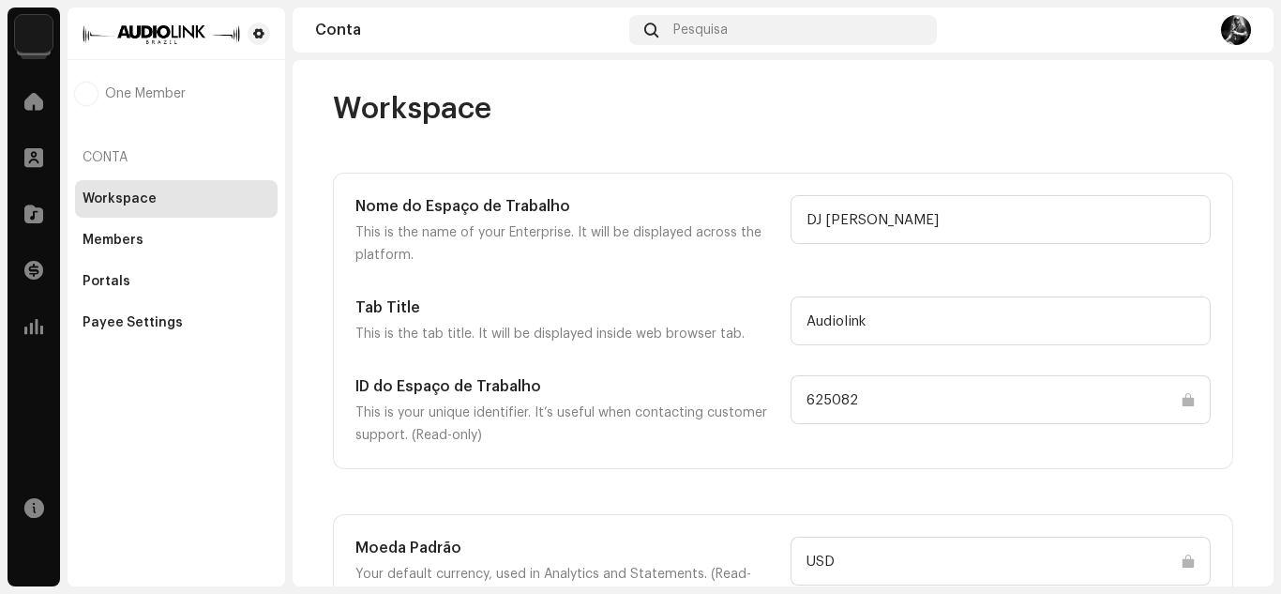
scroll to position [100, 0]
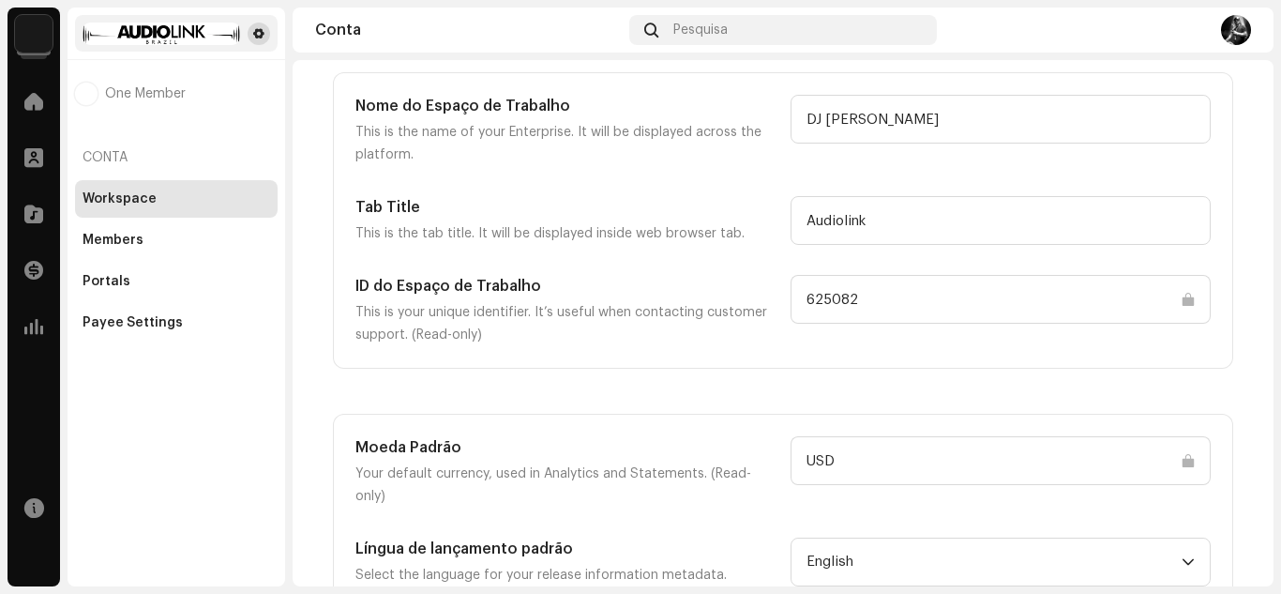
click at [253, 33] on span at bounding box center [258, 33] width 11 height 15
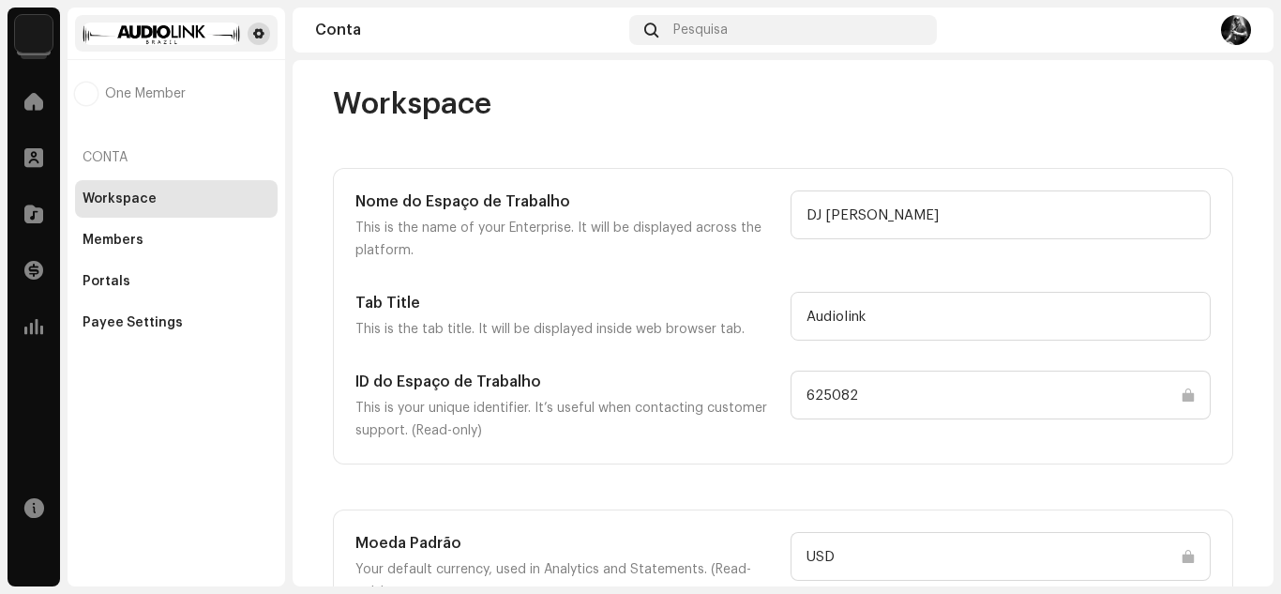
scroll to position [0, 0]
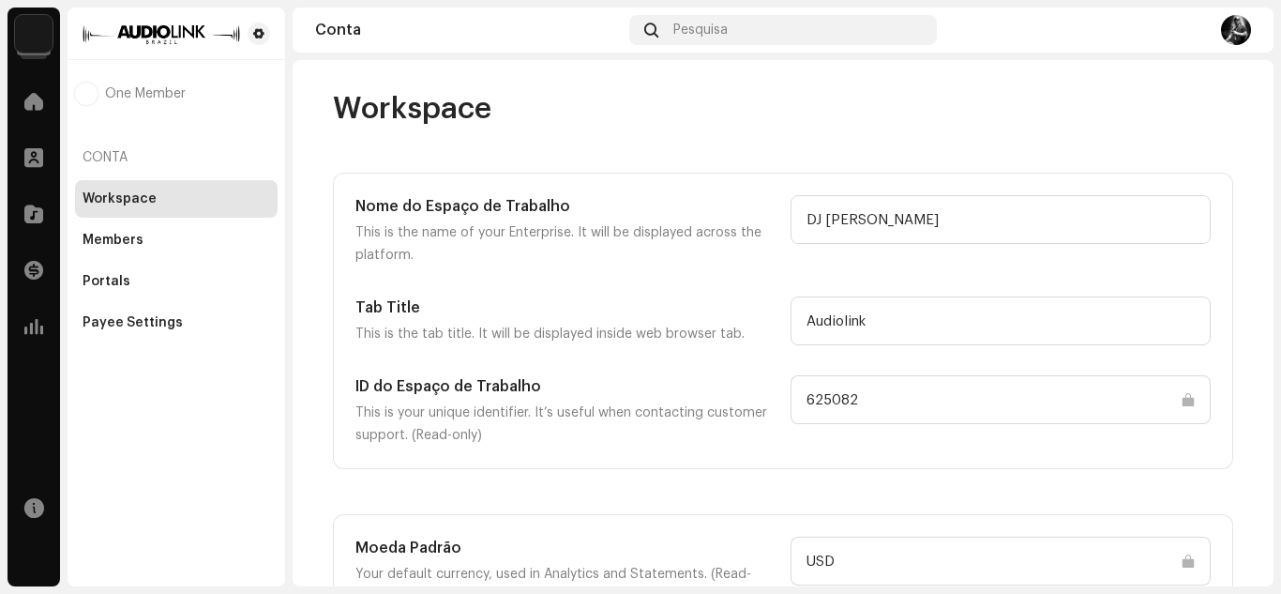
click at [38, 25] on img at bounding box center [34, 34] width 38 height 38
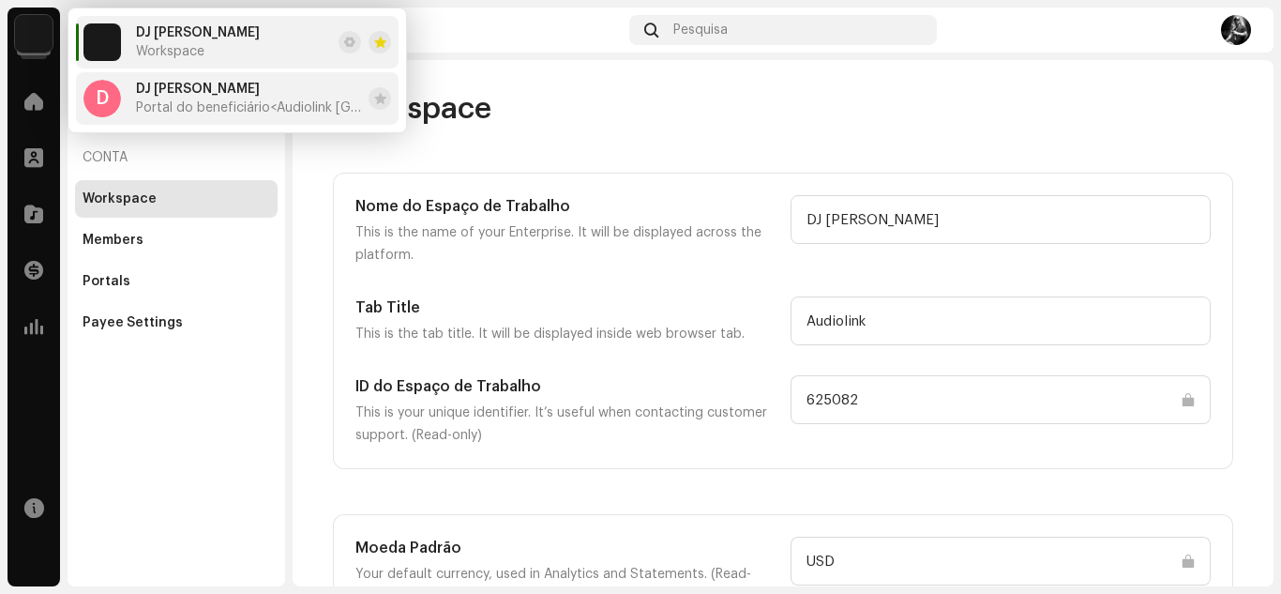
click at [279, 99] on div "DJ FEEH RIBEIRO Portal do beneficiário <Audiolink Brasil>" at bounding box center [248, 99] width 225 height 34
